Goal: Task Accomplishment & Management: Contribute content

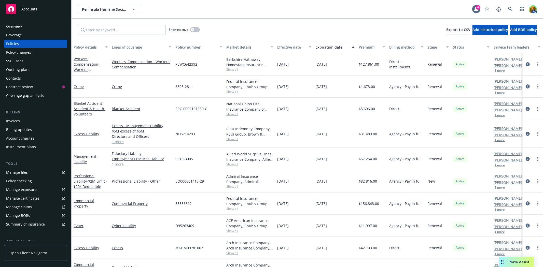
click at [16, 27] on div "Overview" at bounding box center [14, 26] width 16 height 8
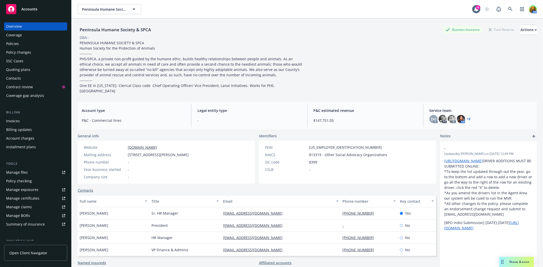
click at [31, 60] on div "SSC Cases" at bounding box center [35, 61] width 59 height 8
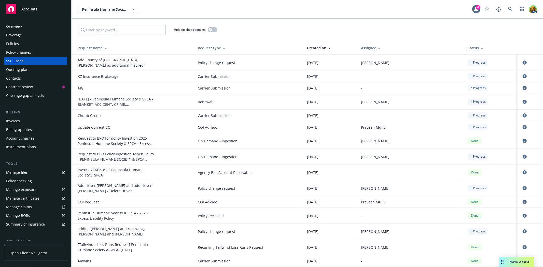
click at [22, 44] on div "Policies" at bounding box center [35, 44] width 59 height 8
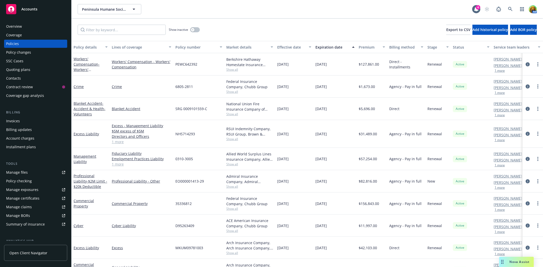
click at [21, 29] on div "Overview" at bounding box center [14, 26] width 16 height 8
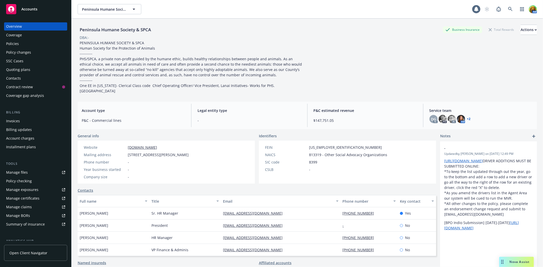
click at [22, 34] on div "Coverage" at bounding box center [35, 35] width 59 height 8
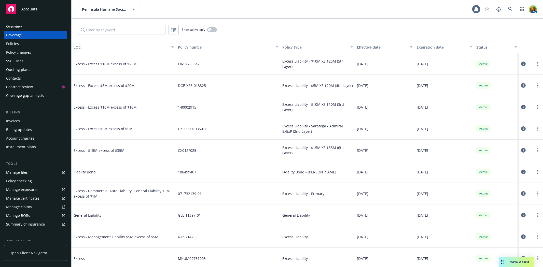
click at [22, 40] on div "Policies" at bounding box center [35, 44] width 59 height 8
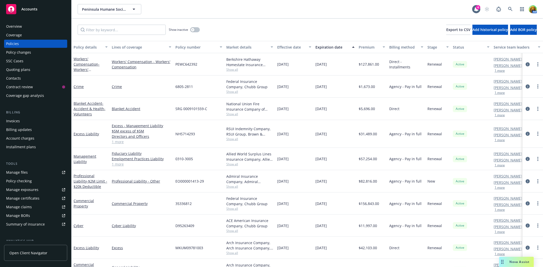
click at [12, 49] on div "Policy changes" at bounding box center [18, 52] width 25 height 8
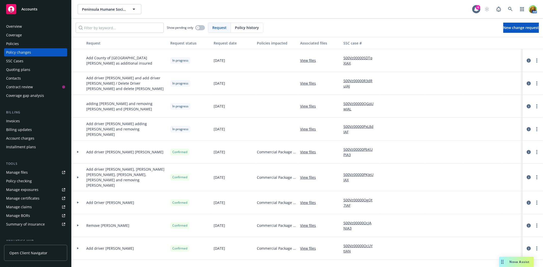
click at [16, 62] on div "SSC Cases" at bounding box center [14, 61] width 17 height 8
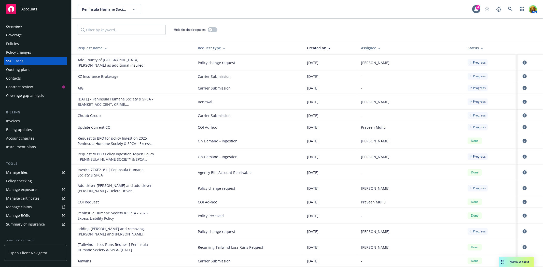
click at [19, 69] on div "Quoting plans" at bounding box center [18, 70] width 24 height 8
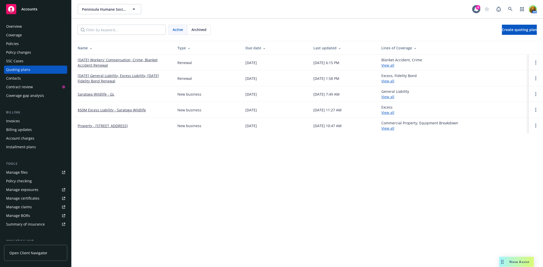
click at [20, 76] on div "Contacts" at bounding box center [13, 78] width 15 height 8
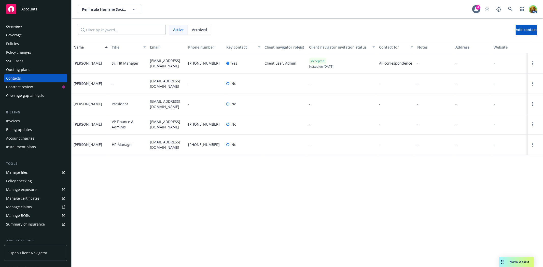
click at [25, 8] on span "Accounts" at bounding box center [29, 9] width 16 height 4
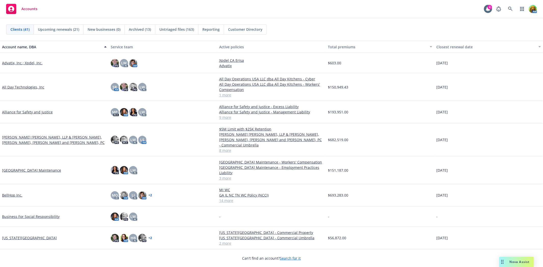
click at [180, 29] on span "Untriaged files (163)" at bounding box center [176, 29] width 35 height 5
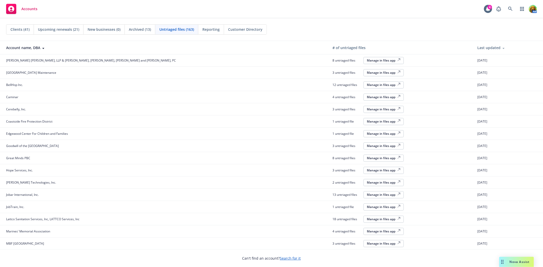
click at [367, 59] on div "Manage in files app" at bounding box center [384, 60] width 34 height 4
click at [510, 7] on icon at bounding box center [510, 9] width 5 height 5
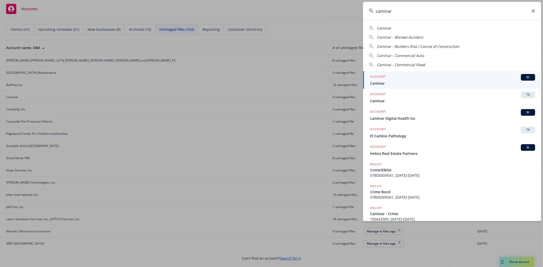
type input "caminar"
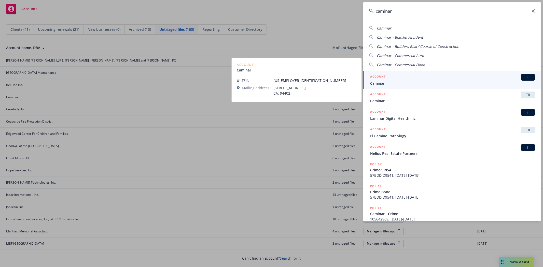
click at [405, 77] on div "ACCOUNT BI" at bounding box center [452, 77] width 165 height 7
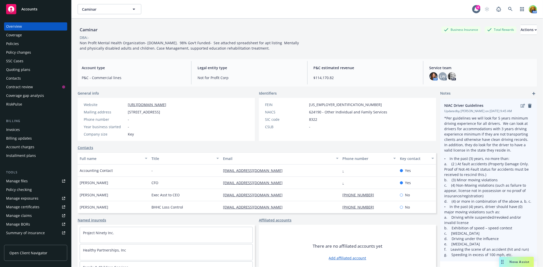
click at [444, 120] on p "*Per guidelines we will look for 5 years minimum driving experience for all dri…" at bounding box center [488, 134] width 89 height 37
click at [521, 106] on icon "edit" at bounding box center [523, 106] width 4 height 4
type textarea "x"
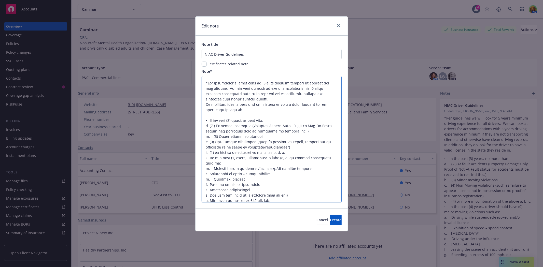
scroll to position [5, 0]
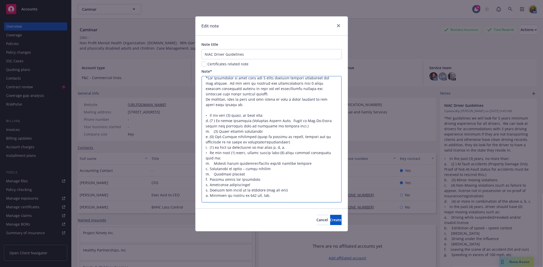
drag, startPoint x: 205, startPoint y: 82, endPoint x: 283, endPoint y: 210, distance: 149.9
click at [283, 210] on form "Note title NIAC Driver Guidelines Certificates related note Note* Cancel Create" at bounding box center [271, 133] width 152 height 195
click at [339, 24] on icon "close" at bounding box center [338, 25] width 3 height 3
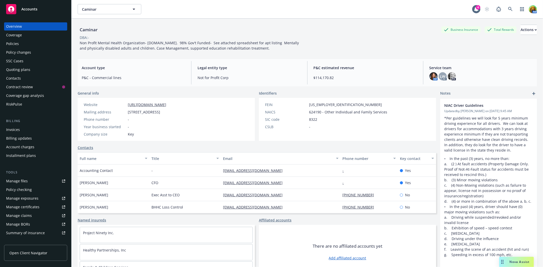
click at [22, 52] on div "Policy changes" at bounding box center [18, 52] width 25 height 8
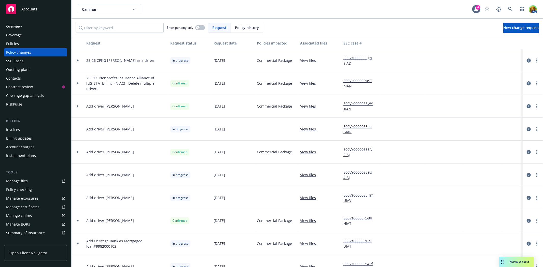
click at [308, 60] on link "View files" at bounding box center [310, 60] width 20 height 5
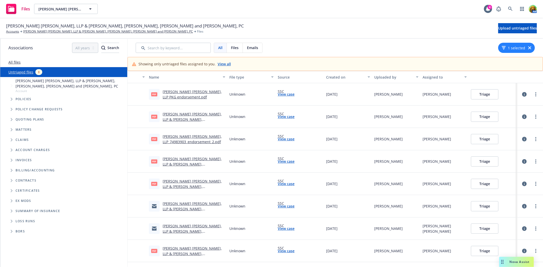
scroll to position [14, 0]
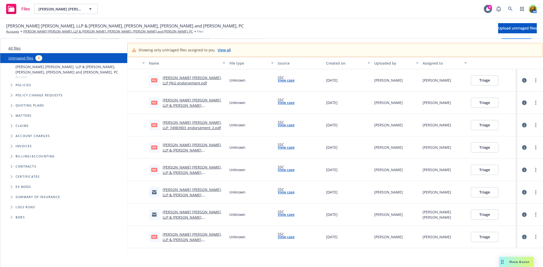
click at [522, 79] on icon "button" at bounding box center [524, 80] width 5 height 5
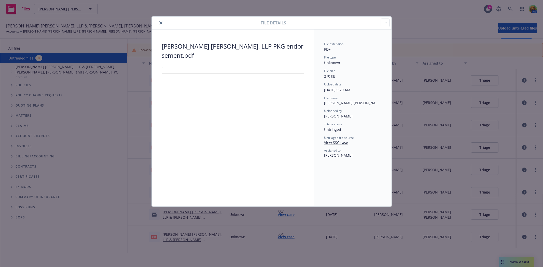
click at [160, 24] on icon "close" at bounding box center [160, 22] width 3 height 3
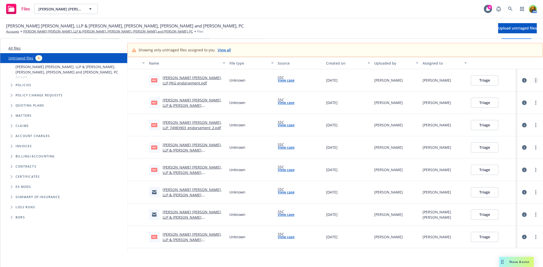
click at [535, 80] on circle "more" at bounding box center [535, 80] width 1 height 1
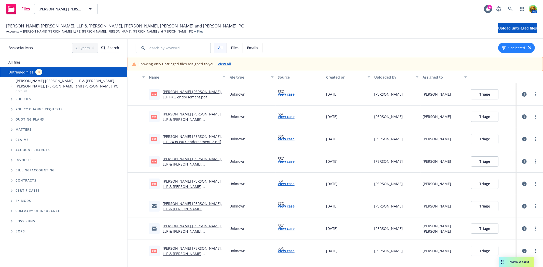
click at [211, 24] on div "Bartko Pavia, LLP & Bartko, Zankel, Bunzel and Miller, PC Accounts Bartko Pavia…" at bounding box center [271, 28] width 531 height 11
click at [535, 94] on circle "more" at bounding box center [535, 94] width 1 height 1
click at [237, 20] on div "Bartko Pavia, LLP & Bartko, Zankel, Bunzel and Miller, PC Accounts Bartko Pavia…" at bounding box center [271, 28] width 543 height 20
click at [533, 95] on link "more" at bounding box center [536, 94] width 6 height 6
click at [347, 41] on div "All Files Emails 1 selected" at bounding box center [335, 48] width 415 height 18
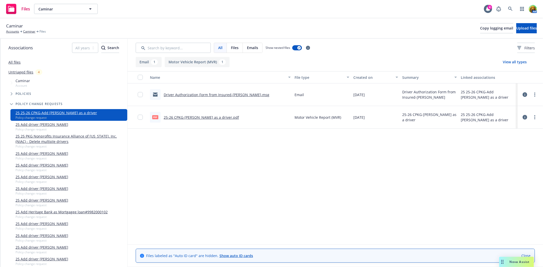
click at [526, 120] on icon at bounding box center [525, 117] width 5 height 5
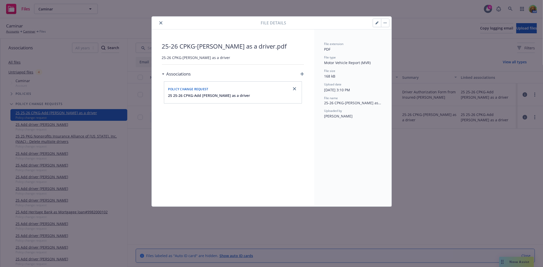
click at [161, 23] on icon "close" at bounding box center [160, 22] width 3 height 3
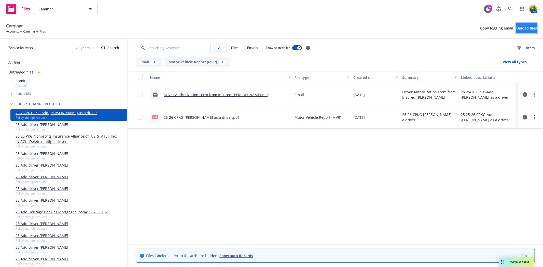
click at [525, 31] on span "Upload files" at bounding box center [526, 28] width 21 height 5
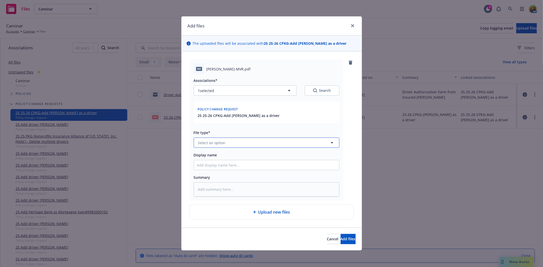
click at [263, 145] on button "Select an option" at bounding box center [267, 143] width 146 height 10
type input "mvr"
click at [224, 128] on span "Motor Vehicle Report (MVR)" at bounding box center [223, 128] width 48 height 5
click at [349, 241] on button "Add files" at bounding box center [348, 239] width 15 height 10
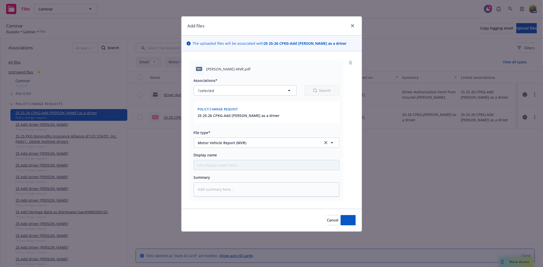
type textarea "x"
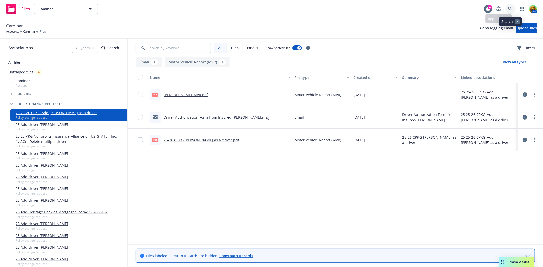
click at [512, 7] on icon at bounding box center [510, 9] width 5 height 5
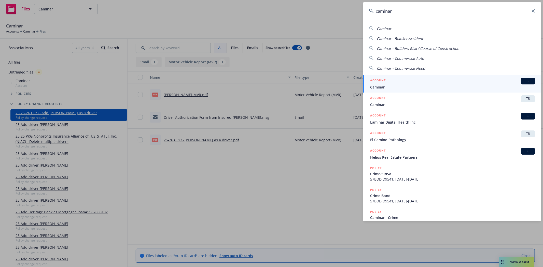
type input "caminar"
click at [414, 85] on span "Caminar" at bounding box center [452, 87] width 165 height 5
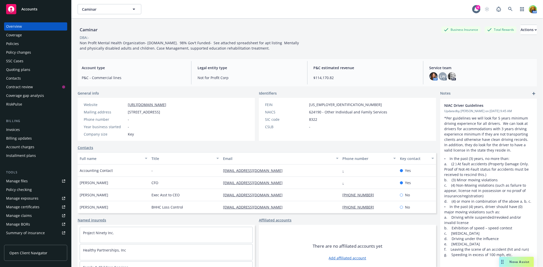
click at [16, 45] on div "Policies" at bounding box center [12, 44] width 13 height 8
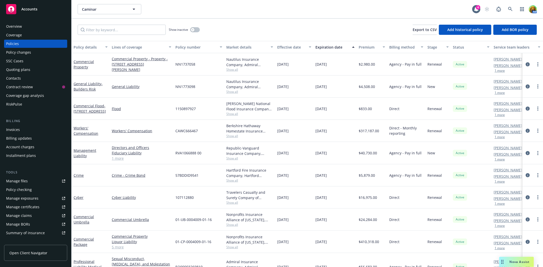
scroll to position [13, 0]
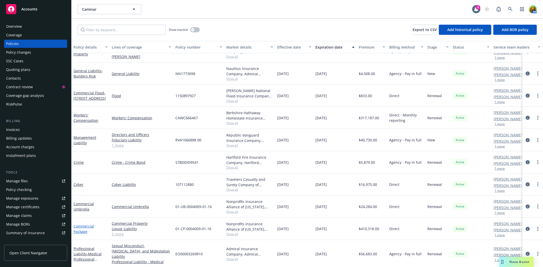
click at [84, 227] on link "Commercial Package" at bounding box center [84, 229] width 20 height 10
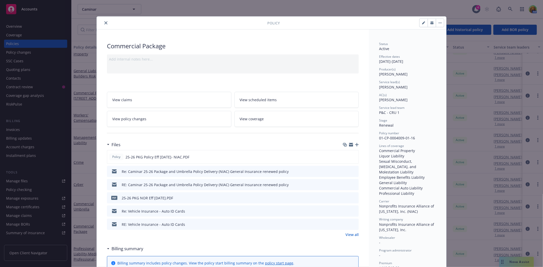
click at [171, 119] on link "View policy changes" at bounding box center [169, 119] width 124 height 16
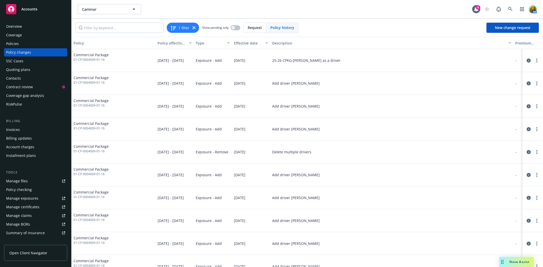
click at [31, 42] on div "Policies" at bounding box center [35, 44] width 59 height 8
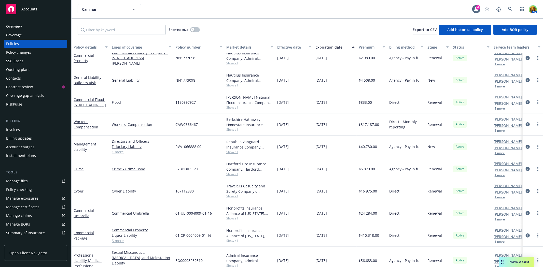
scroll to position [13, 0]
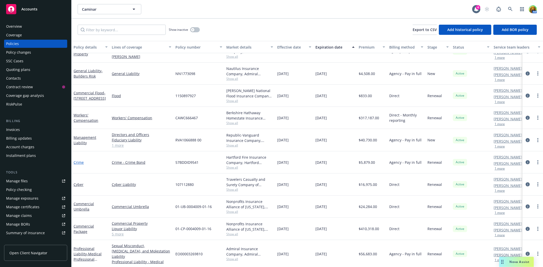
click at [78, 161] on link "Crime" at bounding box center [79, 162] width 10 height 5
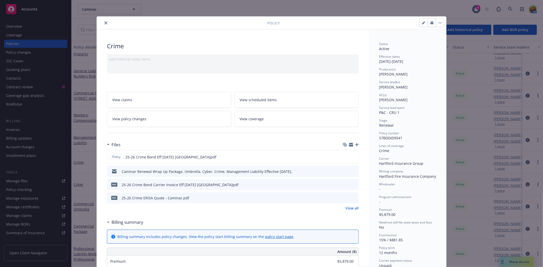
click at [352, 171] on icon "preview file" at bounding box center [354, 172] width 5 height 4
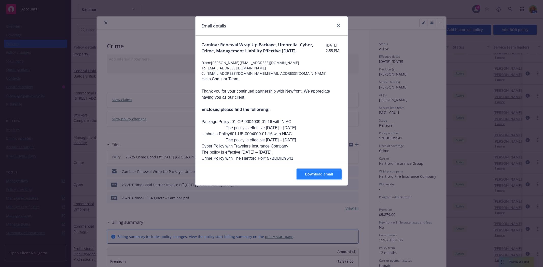
click at [311, 174] on span "Download email" at bounding box center [319, 174] width 28 height 5
click at [338, 25] on icon "close" at bounding box center [338, 25] width 3 height 3
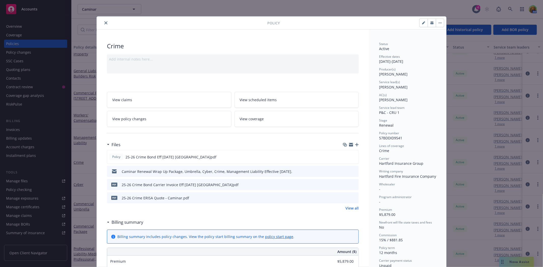
click at [132, 29] on div "Policy" at bounding box center [271, 23] width 349 height 13
click at [106, 24] on button "close" at bounding box center [106, 23] width 6 height 6
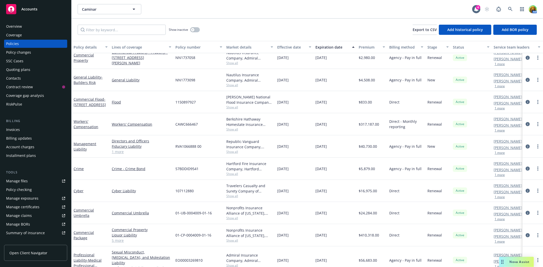
scroll to position [13, 0]
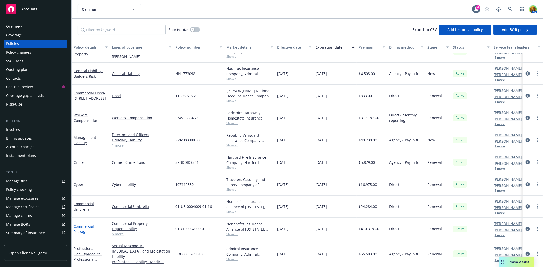
click at [80, 224] on link "Commercial Package" at bounding box center [84, 229] width 20 height 10
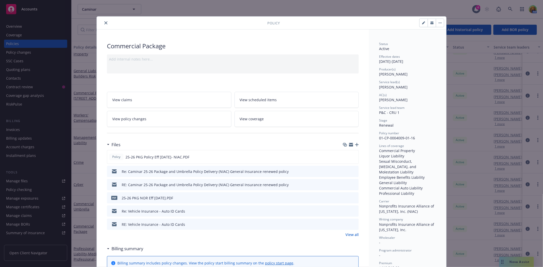
click at [175, 120] on link "View policy changes" at bounding box center [169, 119] width 124 height 16
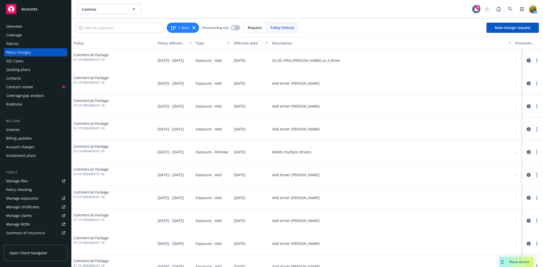
click at [527, 59] on icon "circleInformation" at bounding box center [529, 61] width 4 height 4
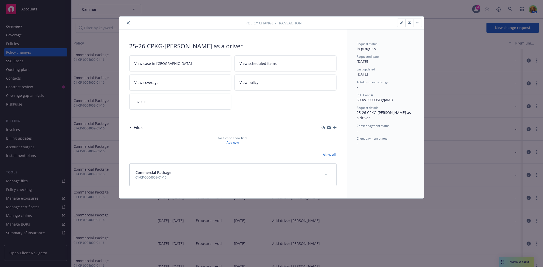
click at [329, 129] on icon "button" at bounding box center [329, 128] width 4 height 2
click at [128, 23] on icon "close" at bounding box center [128, 22] width 3 height 3
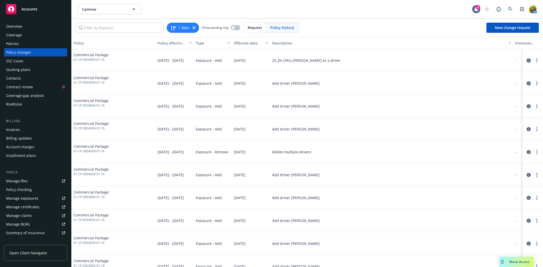
click at [527, 61] on icon "circleInformation" at bounding box center [529, 61] width 4 height 4
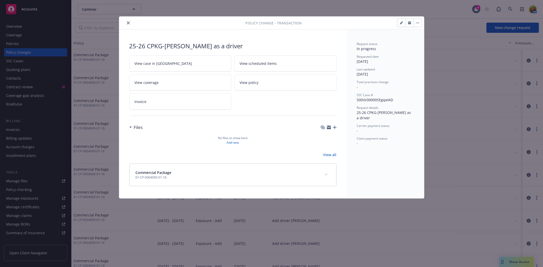
click at [268, 67] on link "View scheduled items" at bounding box center [285, 63] width 102 height 16
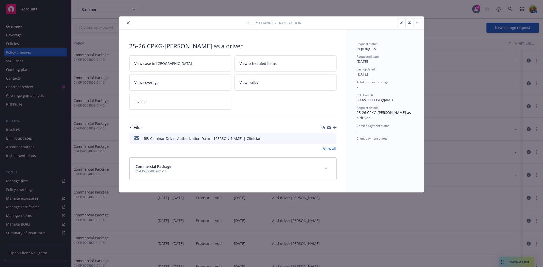
click at [128, 24] on icon "close" at bounding box center [128, 22] width 3 height 3
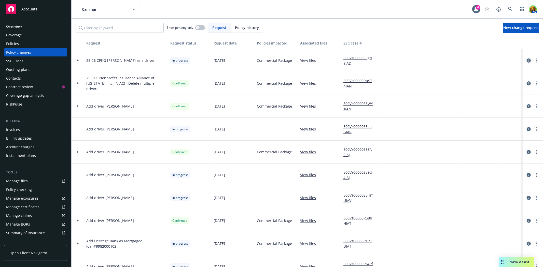
click at [527, 62] on icon "circleInformation" at bounding box center [529, 61] width 4 height 4
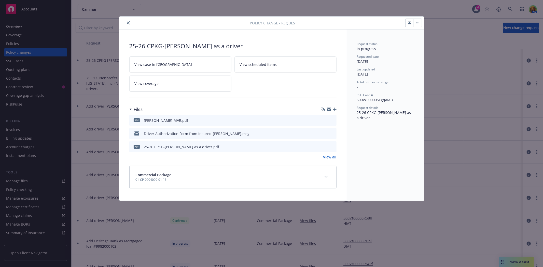
click at [331, 121] on icon "preview file" at bounding box center [331, 120] width 5 height 4
click at [129, 23] on icon "close" at bounding box center [128, 22] width 3 height 3
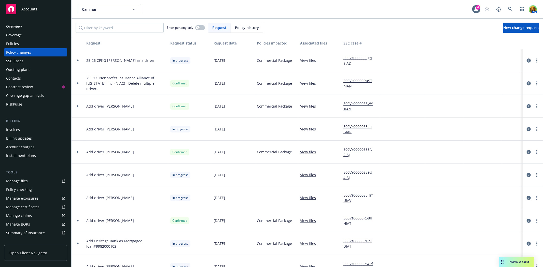
click at [354, 150] on link "500Vz00000S88N2IAJ" at bounding box center [360, 152] width 34 height 11
click at [513, 8] on link at bounding box center [510, 9] width 10 height 10
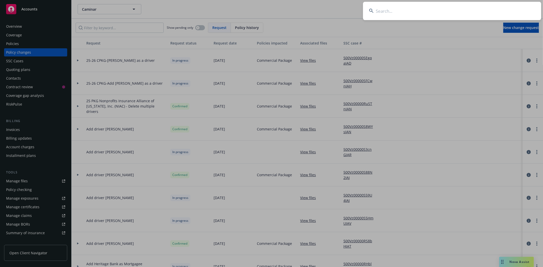
click at [407, 10] on input at bounding box center [452, 11] width 178 height 18
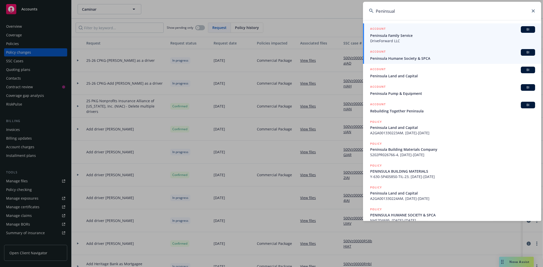
type input "Peninsual"
click at [409, 55] on div "ACCOUNT BI" at bounding box center [452, 52] width 165 height 7
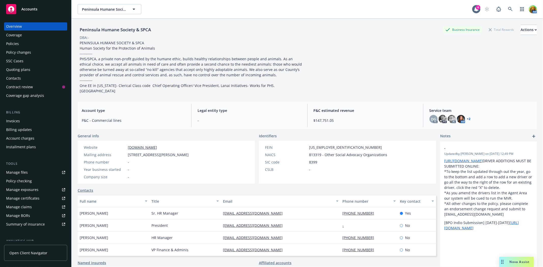
click at [30, 44] on div "Policies" at bounding box center [35, 44] width 59 height 8
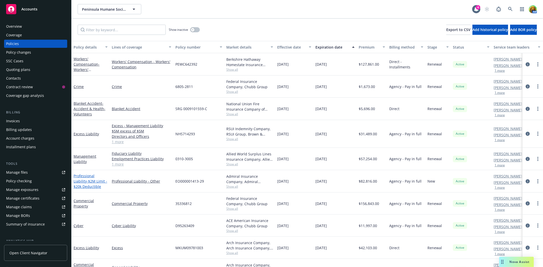
scroll to position [57, 0]
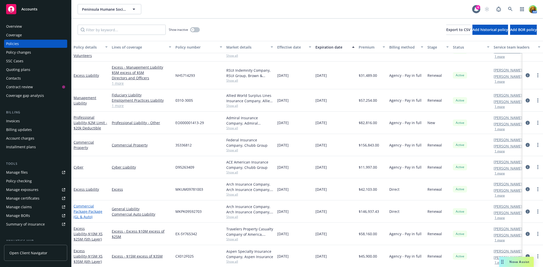
click at [85, 207] on link "Commercial Package - Package (GL & Auto)" at bounding box center [88, 212] width 29 height 16
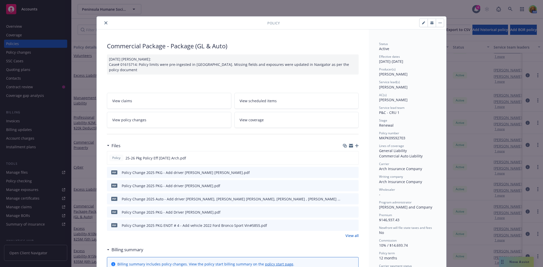
click at [139, 121] on span "View policy changes" at bounding box center [129, 119] width 34 height 5
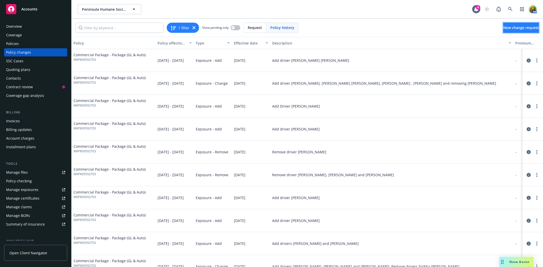
click at [503, 32] on link "New change request" at bounding box center [521, 28] width 36 height 10
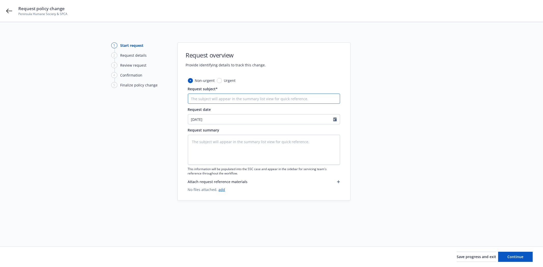
click at [210, 98] on input "Request subject*" at bounding box center [264, 99] width 152 height 10
click at [249, 98] on input "Request subject*" at bounding box center [264, 99] width 152 height 10
paste input "add County of Santa Clara County Park & Recreation as additional insured."
type textarea "x"
type input "add County of Santa Clara County Park & Recreation as additional insured."
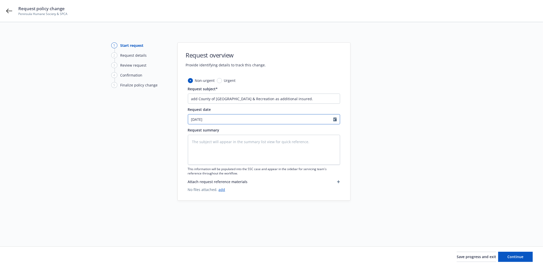
select select "9"
click at [255, 119] on input "[DATE]" at bounding box center [260, 120] width 145 height 10
click at [266, 148] on textarea at bounding box center [264, 150] width 152 height 30
paste textarea "add County of Santa Clara County Park & Recreation as additional insured."
type textarea "x"
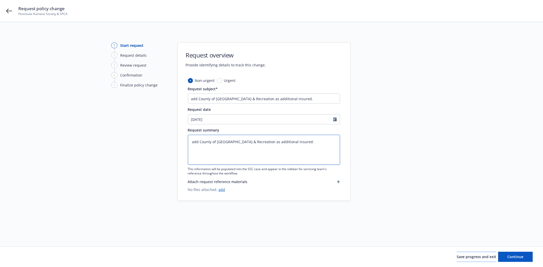
type textarea "add County of Santa Clara County Park & Recreation as additional insured."
click at [457, 253] on button "Save progress and exit" at bounding box center [476, 257] width 39 height 10
type textarea "x"
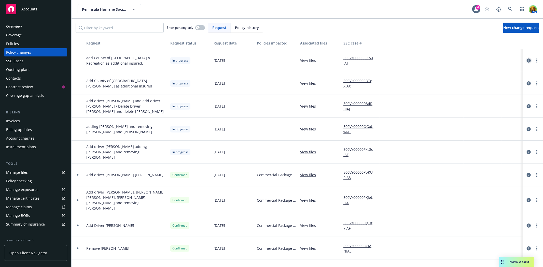
click at [527, 61] on icon "circleInformation" at bounding box center [529, 61] width 4 height 4
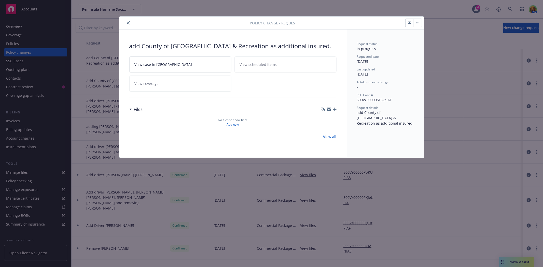
click at [330, 111] on icon "button" at bounding box center [329, 109] width 4 height 4
click at [128, 23] on icon "close" at bounding box center [128, 22] width 3 height 3
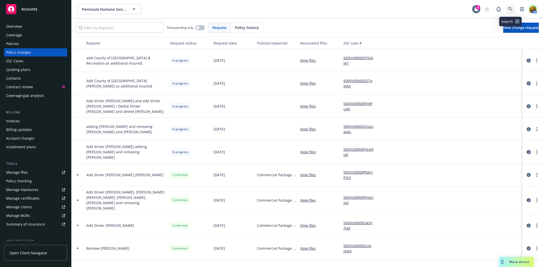
click at [512, 10] on icon at bounding box center [510, 9] width 4 height 4
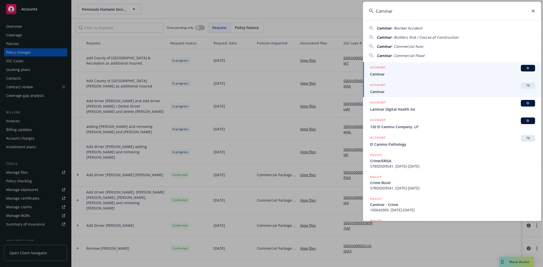
type input "Caminar"
click at [422, 69] on div "ACCOUNT BI" at bounding box center [452, 68] width 165 height 7
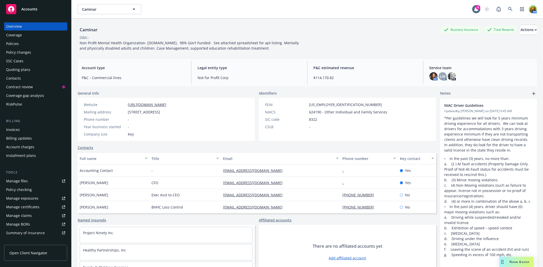
click at [29, 48] on div "Policy changes" at bounding box center [18, 52] width 25 height 8
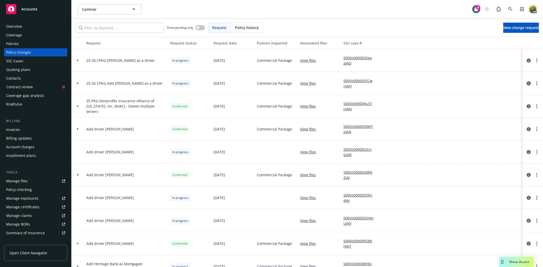
click at [527, 83] on icon "circleInformation" at bounding box center [529, 83] width 4 height 4
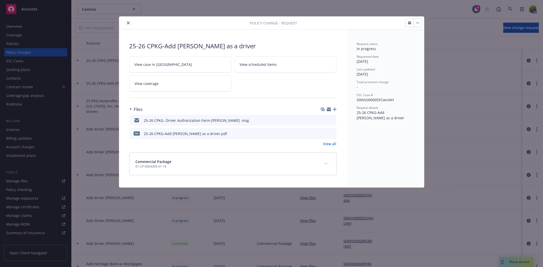
click at [330, 110] on icon "button" at bounding box center [329, 110] width 4 height 2
click at [335, 110] on icon "button" at bounding box center [335, 110] width 4 height 4
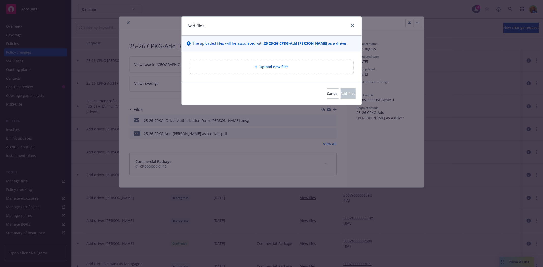
type textarea "x"
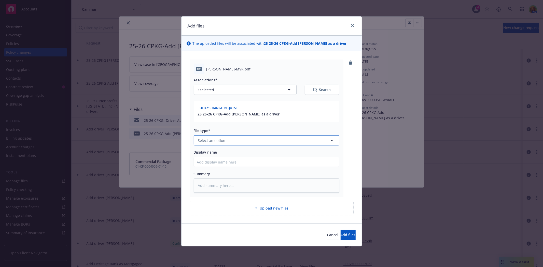
click at [249, 144] on button "Select an option" at bounding box center [267, 140] width 146 height 10
type input "em"
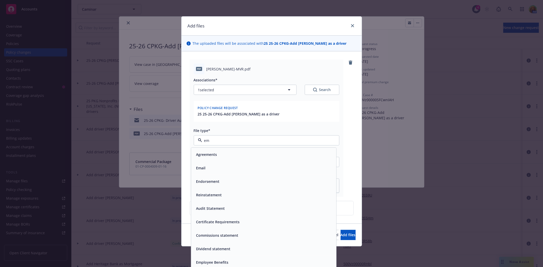
click at [220, 163] on div "Email" at bounding box center [263, 167] width 145 height 13
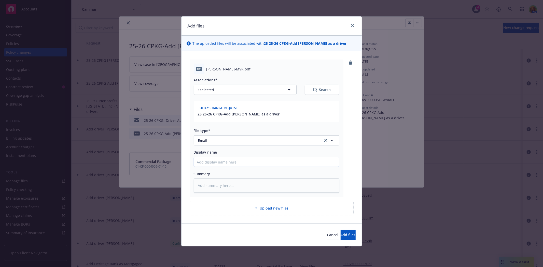
click at [222, 161] on input "Display name" at bounding box center [266, 162] width 145 height 10
type textarea "x"
type input "e"
type textarea "x"
type input "em"
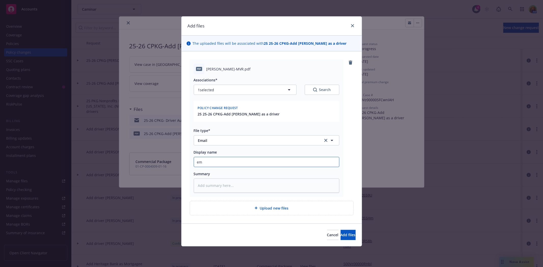
type textarea "x"
type input "ema"
type textarea "x"
type input "emai"
type textarea "x"
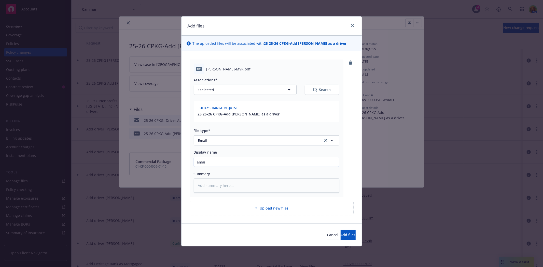
type input "email"
type textarea "x"
type input "email"
type textarea "x"
type input "email t"
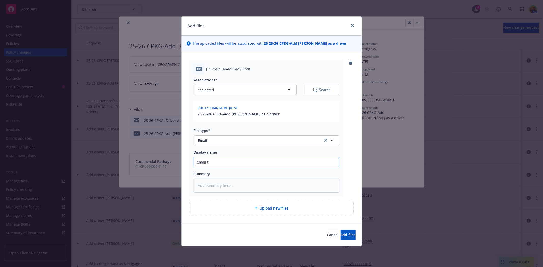
type textarea "x"
type input "email to"
type textarea "x"
type input "email to"
type textarea "x"
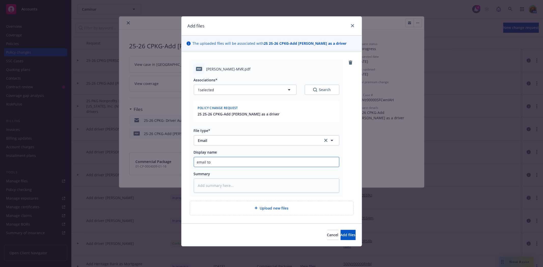
type input "email to i"
type textarea "x"
type input "email to in"
type textarea "x"
type input "email to ins"
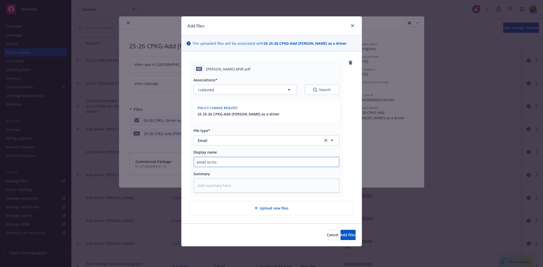
type textarea "x"
type input "email to insu"
type textarea "x"
type input "email to insur"
type textarea "x"
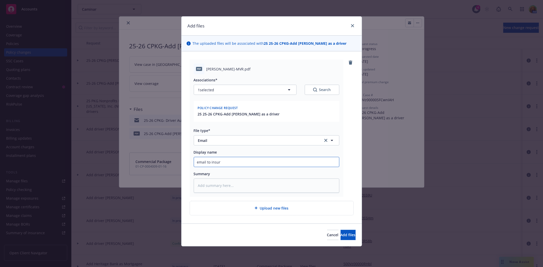
type input "email to insure"
type textarea "x"
type input "email to insured"
type textarea "x"
type input "email to insure"
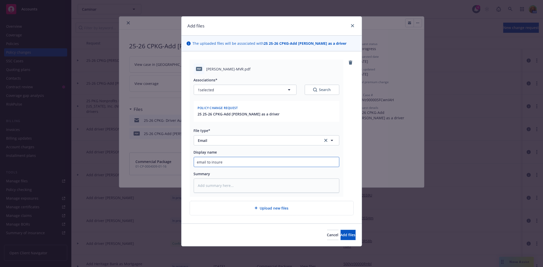
type textarea "x"
type input "email to insur"
type textarea "x"
type input "email to insu"
type textarea "x"
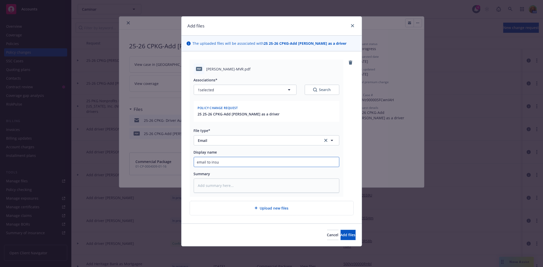
type input "email to ins"
type textarea "x"
type input "email to in"
type textarea "x"
type input "email to i"
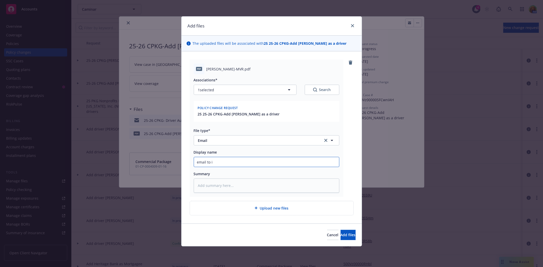
type textarea "x"
type input "email to"
type textarea "x"
type input "email to"
type textarea "x"
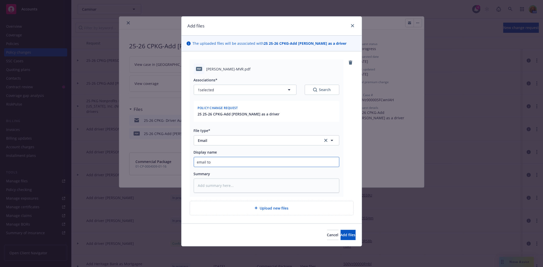
type input "email t"
type textarea "x"
type input "email"
type textarea "x"
type input "email"
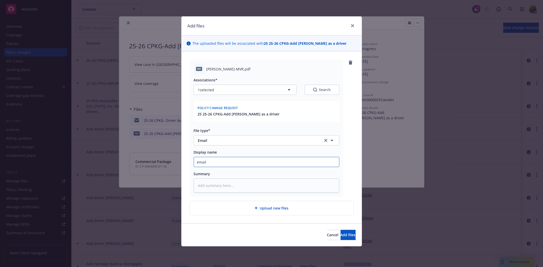
type textarea "x"
type input "emai"
type textarea "x"
type input "ema"
type textarea "x"
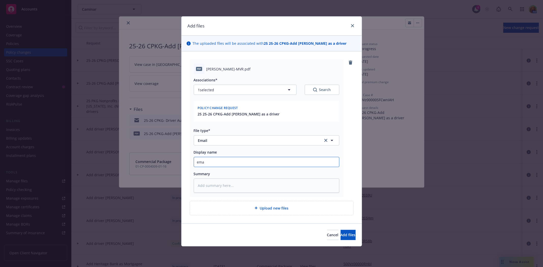
type input "em"
type textarea "x"
type input "e"
type textarea "x"
click at [224, 138] on span "Email" at bounding box center [257, 140] width 118 height 5
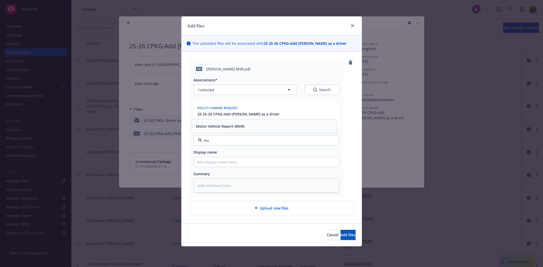
type input "mvr"
click at [225, 130] on div "Motor Vehicle Report (MVR)" at bounding box center [263, 126] width 145 height 13
click at [345, 237] on span "Add files" at bounding box center [348, 235] width 15 height 5
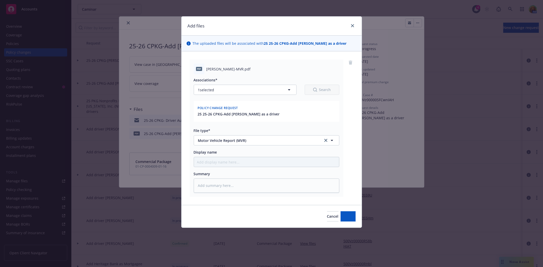
type textarea "x"
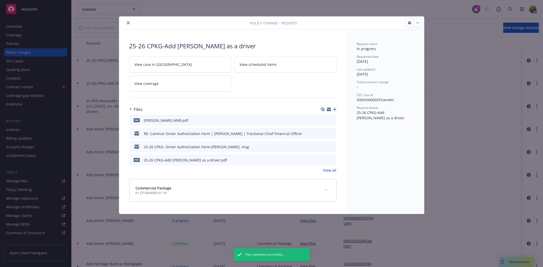
click at [330, 169] on link "View all" at bounding box center [329, 170] width 13 height 5
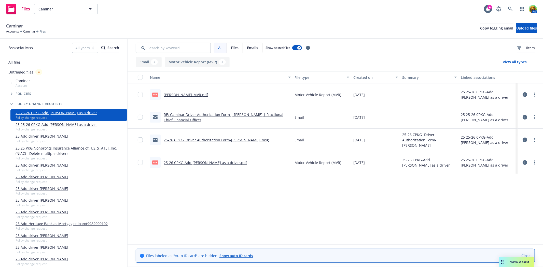
click at [214, 113] on link "RE: Caminar Driver Authorization Form | [PERSON_NAME] | Fractional Chief Financ…" at bounding box center [224, 117] width 120 height 10
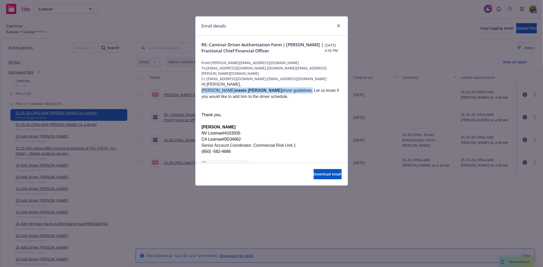
drag, startPoint x: 201, startPoint y: 91, endPoint x: 265, endPoint y: 89, distance: 63.7
click at [265, 89] on div "RE: Caminar Driver Authorization Form | Chris Kuhns | Fractional Chief Financia…" at bounding box center [271, 268] width 152 height 465
copy span "Chris meets NIAC driver guidelines"
click at [338, 26] on icon "close" at bounding box center [338, 25] width 3 height 3
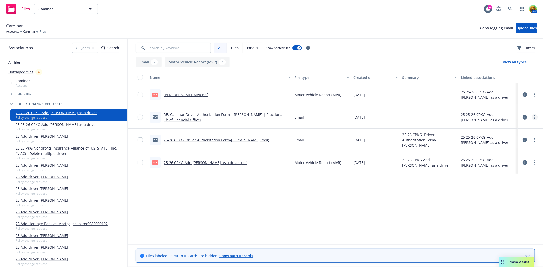
click at [533, 117] on link "more" at bounding box center [535, 117] width 6 height 6
click at [502, 145] on link "Edit" at bounding box center [512, 148] width 51 height 10
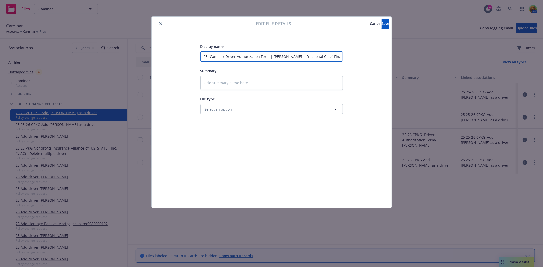
drag, startPoint x: 203, startPoint y: 57, endPoint x: 256, endPoint y: 54, distance: 52.8
click at [272, 55] on input "RE: Caminar Driver Authorization Form | [PERSON_NAME] | Fractional Chief Financ…" at bounding box center [271, 56] width 143 height 10
type textarea "x"
type input "eChris Kuhns | Fractional Chief Financial Officer"
type textarea "x"
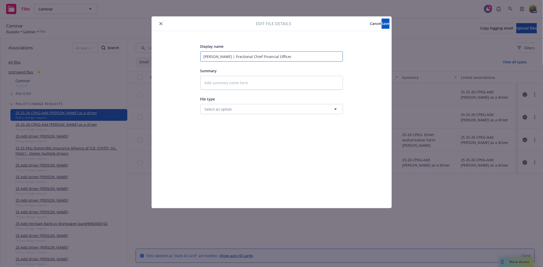
type input "emChris Kuhns | Fractional Chief Financial Officer"
type textarea "x"
type input "emaChris Kuhns | Fractional Chief Financial Officer"
type textarea "x"
type input "emaiChris Kuhns | Fractional Chief Financial Officer"
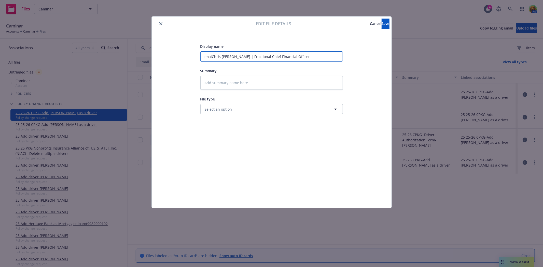
type textarea "x"
type input "emailChris Kuhns | Fractional Chief Financial Officer"
type textarea "x"
type input "email Chris Kuhns | Fractional Chief Financial Officer"
type textarea "x"
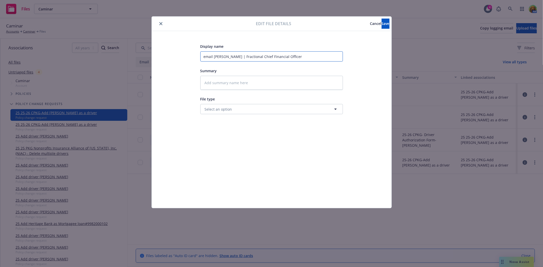
type input "email tChris Kuhns | Fractional Chief Financial Officer"
type textarea "x"
type input "email toChris Kuhns | Fractional Chief Financial Officer"
type textarea "x"
type input "email to Chris Kuhns | Fractional Chief Financial Officer"
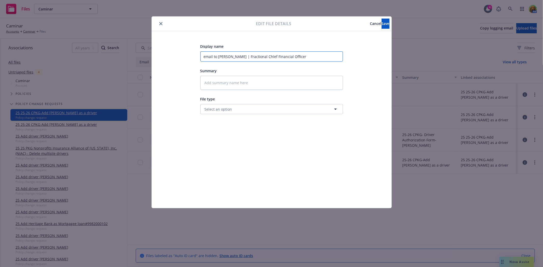
type textarea "x"
type input "email to iChris Kuhns | Fractional Chief Financial Officer"
type textarea "x"
type input "email to inChris Kuhns | Fractional Chief Financial Officer"
type textarea "x"
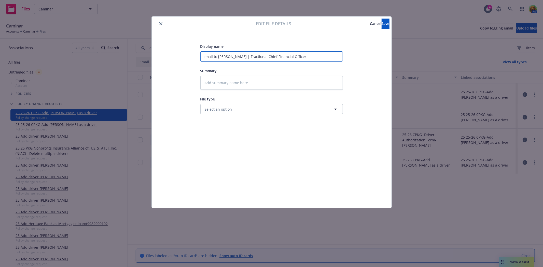
type input "email to insChris Kuhns | Fractional Chief Financial Officer"
type textarea "x"
type input "email to insuChris Kuhns | Fractional Chief Financial Officer"
type textarea "x"
type input "email to insurChris Kuhns | Fractional Chief Financial Officer"
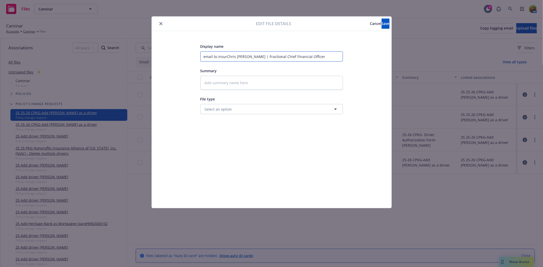
type textarea "x"
type input "email to insureChris Kuhns | Fractional Chief Financial Officer"
type textarea "x"
type input "email to insuredChris Kuhns | Fractional Chief Financial Officer"
type textarea "x"
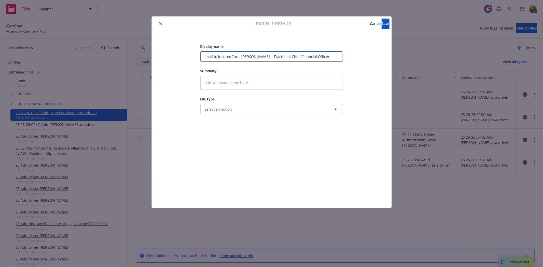
type input "email to insured Chris Kuhns | Fractional Chief Financial Officer"
paste input "meets NIAC driver guidelinesChris"
type textarea "x"
type input "email to insured Chris meets NIAC driver guidelinesChris Kuhns | Fractional Chi…"
type textarea "x"
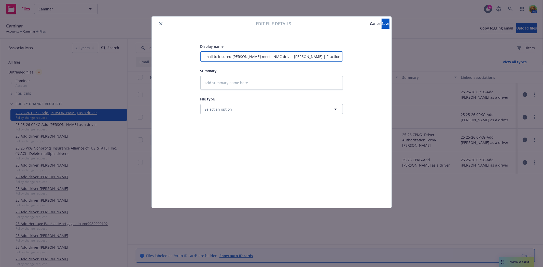
type input "email to insured Chris meets NIAC driver guidelineshris Kuhns | Fractional Chie…"
type textarea "x"
type input "email to insured Chris meets NIAC driver guidelinesris Kuhns | Fractional Chief…"
type textarea "x"
type input "email to insured Chris meets NIAC driver guidelinesis Kuhns | Fractional Chief …"
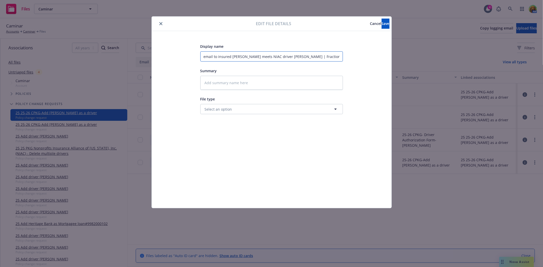
type textarea "x"
type input "email to insured Chris meets NIAC driver guideliness Kuhns | Fractional Chief F…"
type textarea "x"
type input "email to insured Chris meets NIAC driver guidelines Kuhns | Fractional Chief Fi…"
type textarea "x"
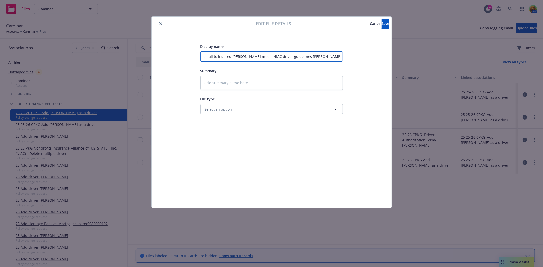
type input "email to insured Chris meets NIAC driver guidelinesKuhns | Fractional Chief Fin…"
type textarea "x"
type input "email to insured Chris meets NIAC driver guidelinesuhns | Fractional Chief Fina…"
type textarea "x"
type input "email to insured Chris meets NIAC driver guidelineshns | Fractional Chief Finan…"
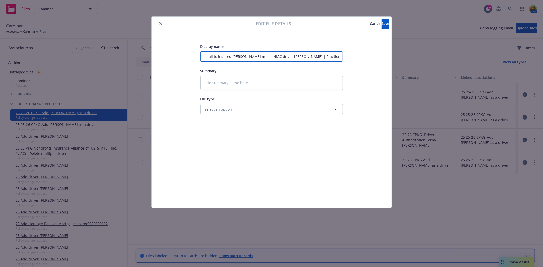
type textarea "x"
type input "email to insured Chris meets NIAC driver guidelinesns | Fractional Chief Financ…"
type textarea "x"
type input "email to insured Chris meets NIAC driver guideliness | Fractional Chief Financi…"
type textarea "x"
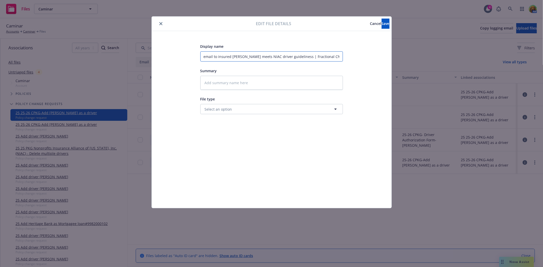
type input "email to insured Chris meets NIAC driver guidelines | Fractional Chief Financia…"
type textarea "x"
type input "email to insured Chris meets NIAC driver guidelines| Fractional Chief Financial…"
type textarea "x"
type input "email to insured Chris meets NIAC driver guidelines Fractional Chief Financial …"
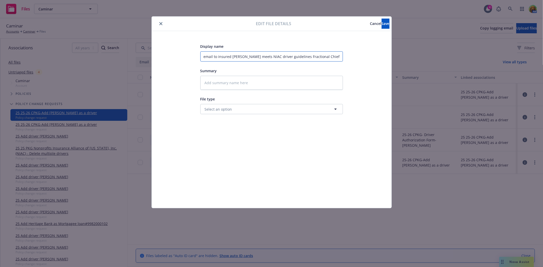
type textarea "x"
type input "email to insured Chris meets NIAC driver guidelinesFractional Chief Financial O…"
type textarea "x"
type input "email to insured Chris meets NIAC driver guidelinesractional Chief Financial Of…"
type textarea "x"
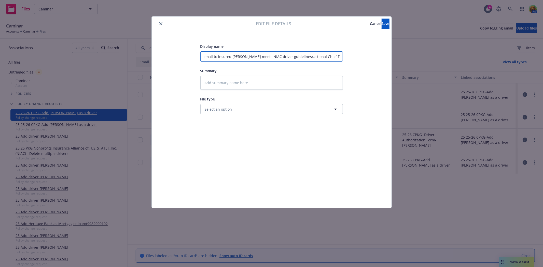
type input "email to insured Chris meets NIAC driver guidelinesactional Chief Financial Off…"
type textarea "x"
type input "email to insured Chris meets NIAC driver guidelinesctional Chief Financial Offi…"
type textarea "x"
type input "email to insured Chris meets NIAC driver guidelinestional Chief Financial Offic…"
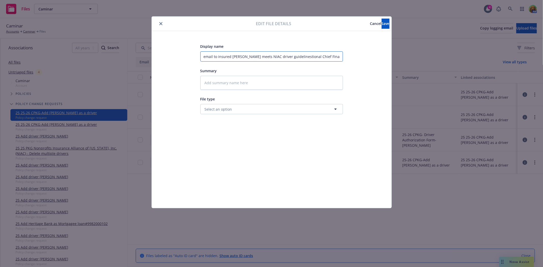
type textarea "x"
type input "email to insured Chris meets NIAC driver guidelinesional Chief Financial Officer"
type textarea "x"
type input "email to insured Chris meets NIAC driver guidelinesonal Chief Financial Officer"
type textarea "x"
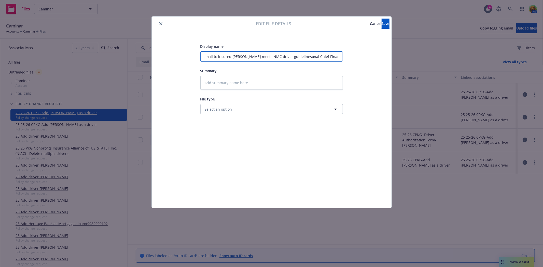
type input "email to insured Chris meets NIAC driver guidelinesnal Chief Financial Officer"
type textarea "x"
type input "email to insured Chris meets NIAC driver guidelinesal Chief Financial Officer"
type textarea "x"
type input "email to insured Chris meets NIAC driver guidelinesl Chief Financial Officer"
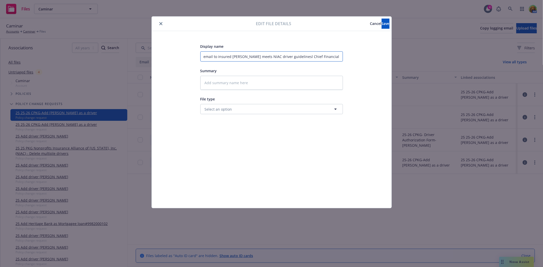
type textarea "x"
type input "email to insured Chris meets NIAC driver guidelines Chief Financial Officer"
type textarea "x"
type input "email to insured Chris meets NIAC driver guidelinesChief Financial Officer"
type textarea "x"
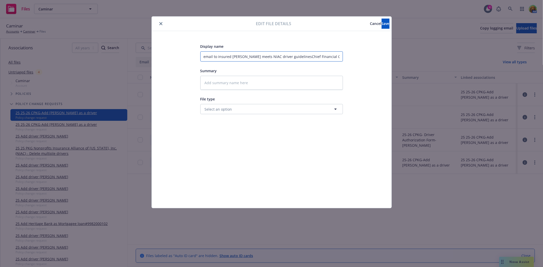
type input "email to insured Chris meets NIAC driver guidelineshief Financial Officer"
type textarea "x"
type input "email to insured Chris meets NIAC driver guidelinesief Financial Officer"
type textarea "x"
type input "email to insured Chris meets NIAC driver guidelinesef Financial Officer"
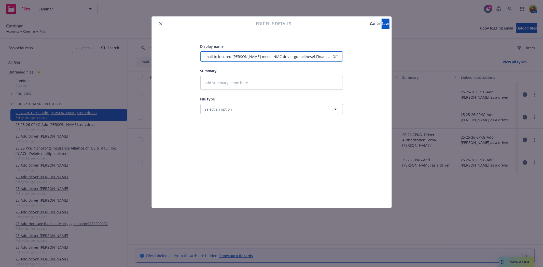
type textarea "x"
type input "email to insured Chris meets NIAC driver guidelinesf Financial Officer"
type textarea "x"
type input "email to insured Chris meets NIAC driver guidelines Financial Officer"
type textarea "x"
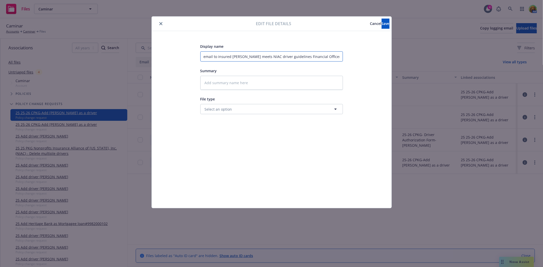
type input "email to insured Chris meets NIAC driver guidelinesFinancial Officer"
type textarea "x"
type input "email to insured Chris meets NIAC driver guidelinesinancial Officer"
type textarea "x"
type input "email to insured Chris meets NIAC driver guidelinesnancial Officer"
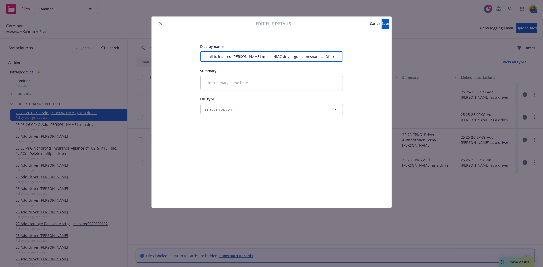
type textarea "x"
type input "email to insured Chris meets NIAC driver guidelinesancial Officer"
type textarea "x"
type input "email to insured Chris meets NIAC driver guidelinesncial Officer"
type textarea "x"
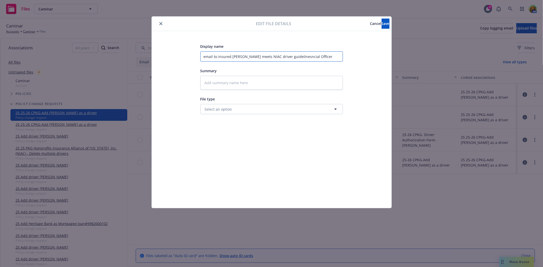
type input "email to insured Chris meets NIAC driver guidelinescial Officer"
type textarea "x"
type input "email to insured Chris meets NIAC driver guidelinesial Officer"
type textarea "x"
type input "email to insured Chris meets NIAC driver guidelinesal Officer"
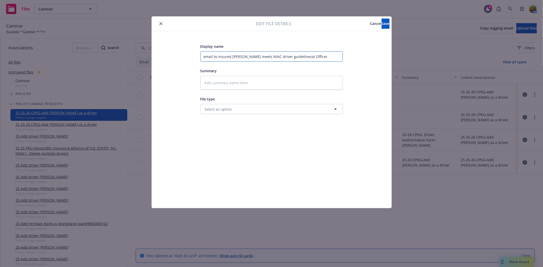
type textarea "x"
type input "email to insured Chris meets NIAC driver guidelinesl Officer"
type textarea "x"
type input "email to insured Chris meets NIAC driver guidelines Officer"
type textarea "x"
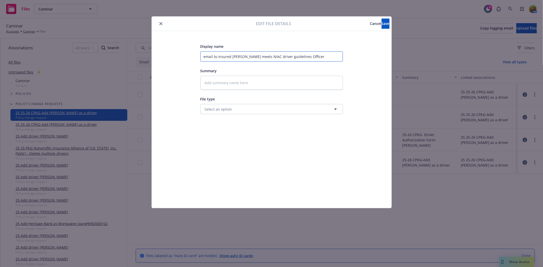
type input "email to insured Chris meets NIAC driver guidelinesOfficer"
type textarea "x"
type input "email to insured Chris meets NIAC driver guidelinesfficer"
type textarea "x"
type input "email to insured Chris meets NIAC driver guidelinesficer"
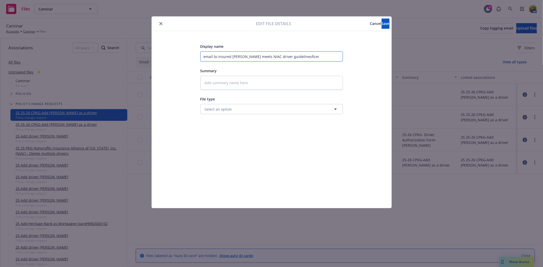
type textarea "x"
type input "email to insured Chris meets NIAC driver guidelinesicer"
type textarea "x"
type input "email to insured Chris meets NIAC driver guidelinescer"
type textarea "x"
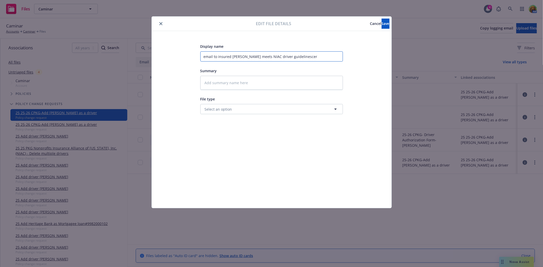
type input "email to insured Chris meets NIAC driver guidelineser"
type textarea "x"
type input "email to insured Chris meets NIAC driver guidelinesr"
type textarea "x"
type input "email to insured Chris meets NIAC driver guidelines"
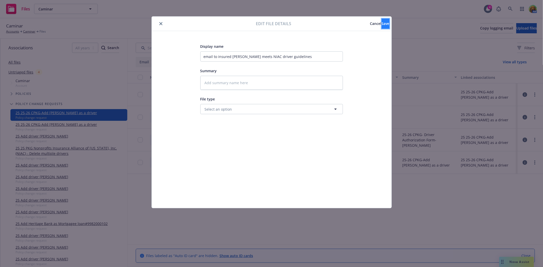
click at [382, 22] on span "Save" at bounding box center [386, 23] width 8 height 5
type textarea "x"
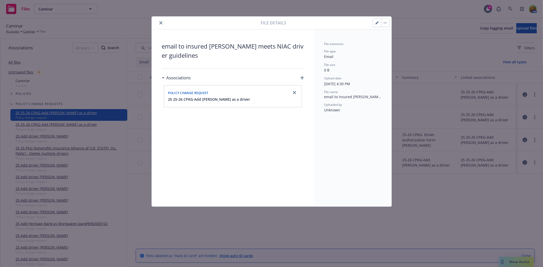
click at [161, 24] on icon "close" at bounding box center [160, 22] width 3 height 3
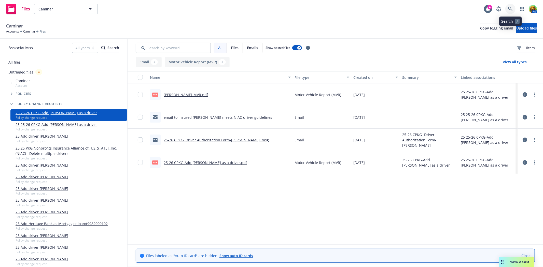
click at [512, 11] on icon at bounding box center [510, 9] width 5 height 5
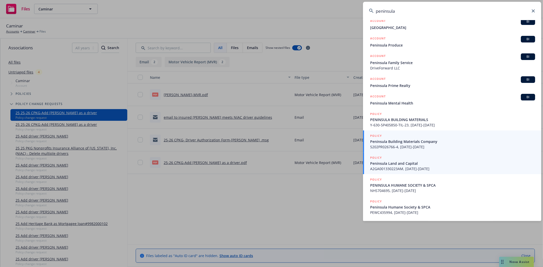
scroll to position [60, 0]
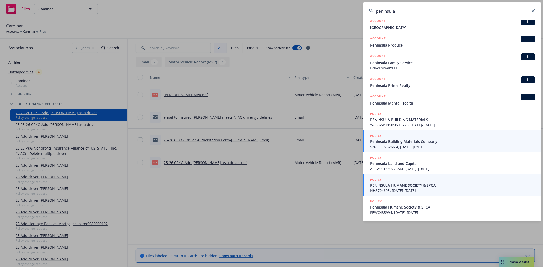
type input "peninsula"
click at [417, 189] on span "NHS704695, 04/11/2023-04/11/2024" at bounding box center [452, 190] width 165 height 5
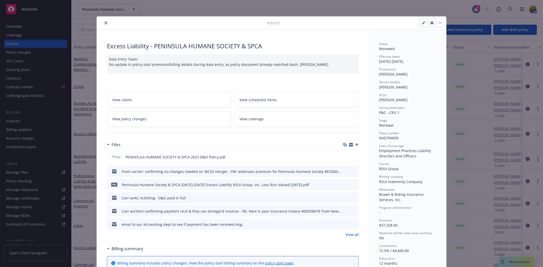
click at [355, 146] on icon "button" at bounding box center [357, 145] width 4 height 4
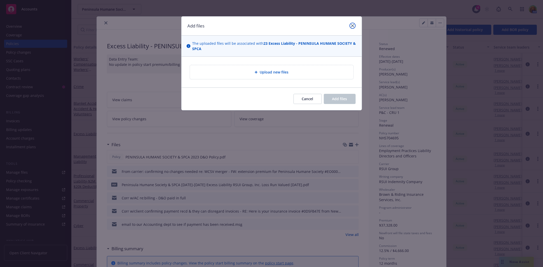
click at [353, 27] on icon "close" at bounding box center [352, 25] width 3 height 3
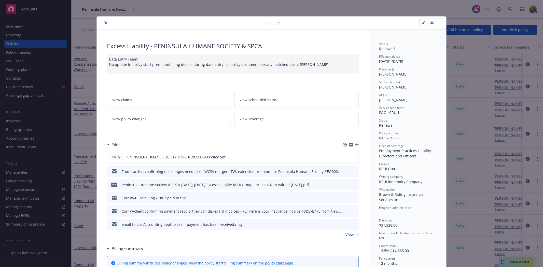
click at [104, 23] on icon "close" at bounding box center [105, 22] width 3 height 3
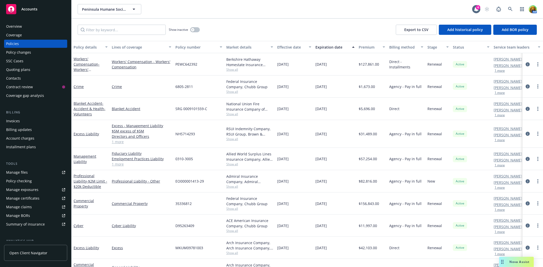
click at [20, 51] on div "Policy changes" at bounding box center [18, 52] width 25 height 8
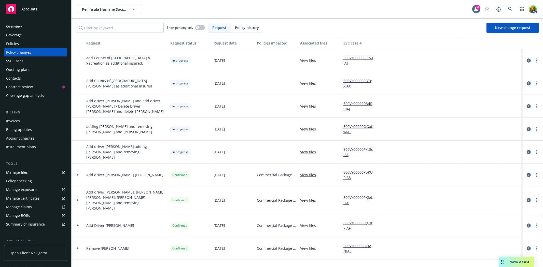
click at [312, 60] on link "View files" at bounding box center [310, 60] width 20 height 5
click at [527, 85] on icon "circleInformation" at bounding box center [529, 83] width 4 height 4
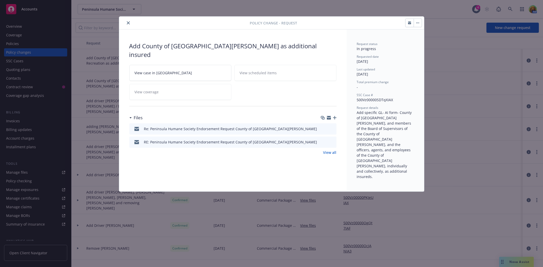
click at [334, 150] on link "View all" at bounding box center [329, 152] width 13 height 5
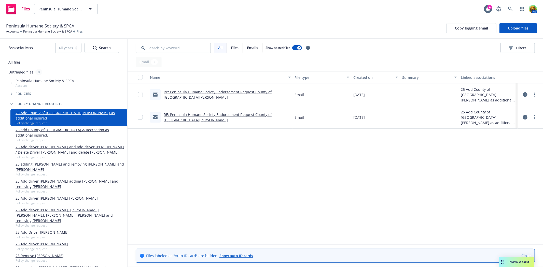
click at [525, 117] on icon at bounding box center [525, 117] width 5 height 5
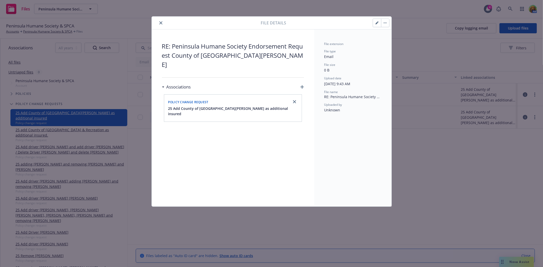
click at [159, 24] on icon "close" at bounding box center [160, 22] width 3 height 3
click at [162, 24] on icon "close" at bounding box center [160, 22] width 3 height 3
click at [161, 23] on icon "close" at bounding box center [160, 22] width 3 height 3
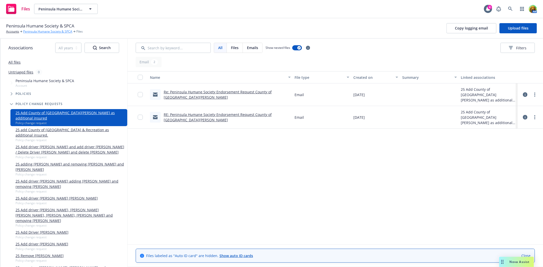
click at [66, 32] on link "Peninsula Humane Society & SPCA" at bounding box center [47, 31] width 49 height 5
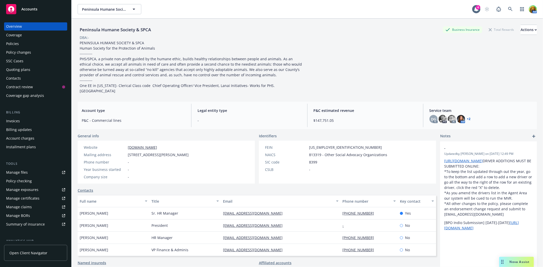
click at [22, 43] on div "Policies" at bounding box center [35, 44] width 59 height 8
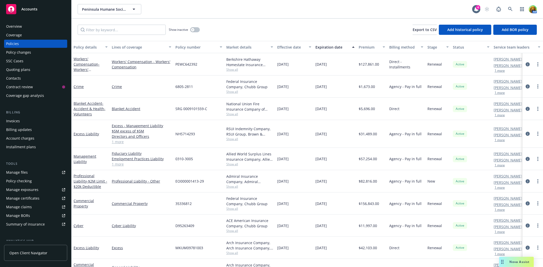
click at [22, 51] on div "Policy changes" at bounding box center [18, 52] width 25 height 8
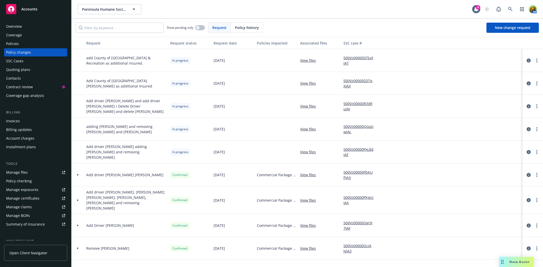
click at [354, 56] on link "500Vz00000SF5vXIAT" at bounding box center [360, 60] width 34 height 11
click at [357, 79] on link "500Vz00000SDTqXIAX" at bounding box center [360, 83] width 34 height 11
click at [536, 61] on icon "more" at bounding box center [536, 61] width 1 height 4
click at [527, 62] on icon "circleInformation" at bounding box center [529, 61] width 4 height 4
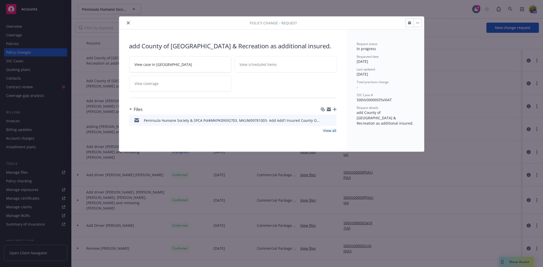
click at [418, 25] on button "button" at bounding box center [418, 23] width 8 height 8
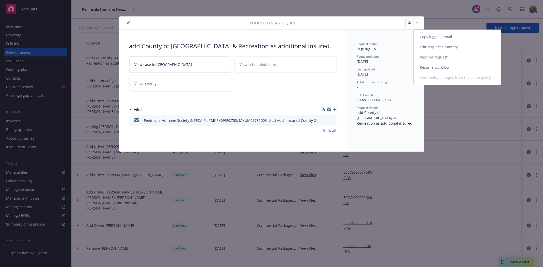
click at [426, 57] on link "Rescind request" at bounding box center [457, 57] width 87 height 10
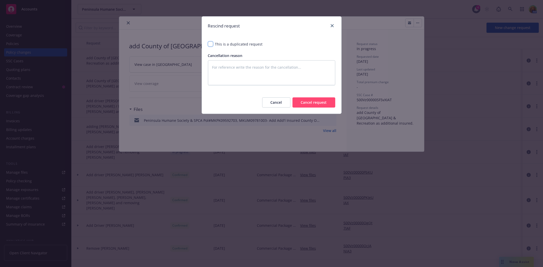
click at [208, 44] on input "checkbox" at bounding box center [210, 43] width 5 height 5
checkbox input "true"
type textarea "x"
click at [320, 103] on button "Cancel request" at bounding box center [313, 102] width 43 height 10
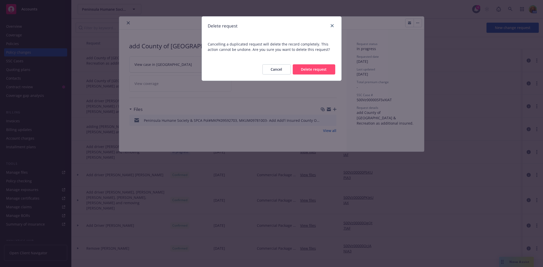
click at [320, 72] on button "Delete request" at bounding box center [314, 69] width 43 height 10
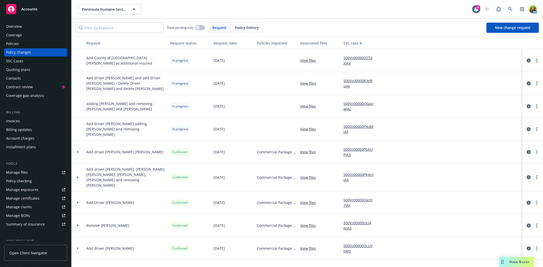
click at [312, 61] on link "View files" at bounding box center [310, 60] width 20 height 5
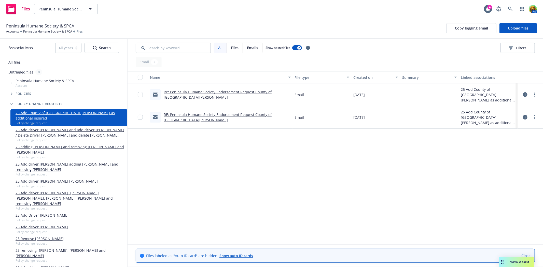
click at [272, 95] on link "Re: Peninsula Humane Society Endorsement Request County of [GEOGRAPHIC_DATA][PE…" at bounding box center [218, 95] width 108 height 10
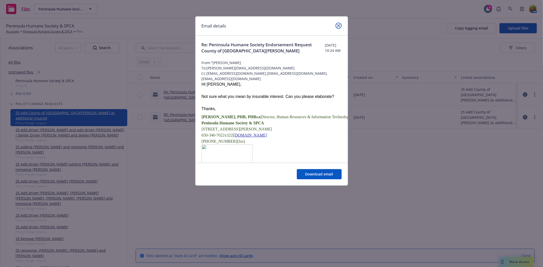
click at [338, 24] on icon "close" at bounding box center [338, 25] width 3 height 3
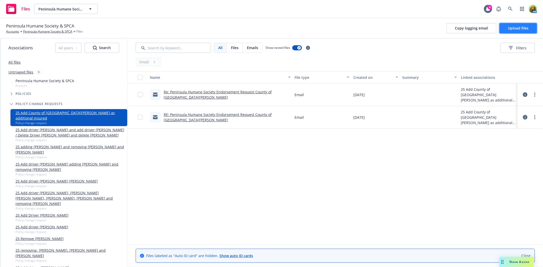
click at [514, 28] on span "Upload files" at bounding box center [518, 28] width 21 height 5
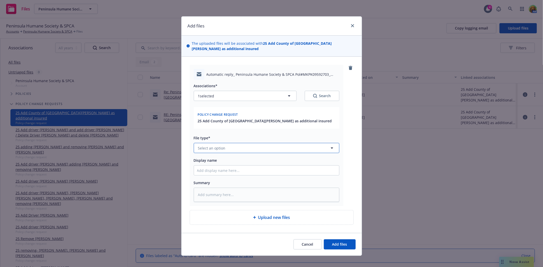
click at [261, 144] on button "Select an option" at bounding box center [267, 148] width 146 height 10
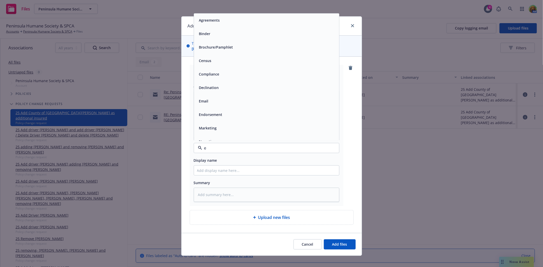
type input "em"
click at [229, 31] on div "Email" at bounding box center [266, 33] width 139 height 7
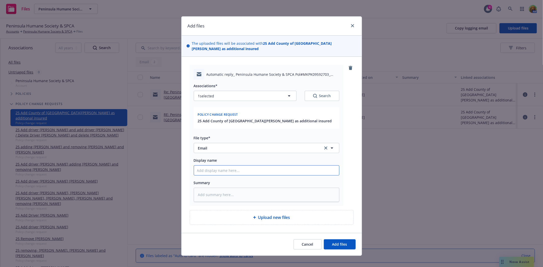
click at [258, 166] on input "Display name" at bounding box center [266, 171] width 145 height 10
type textarea "x"
type input "e"
type textarea "x"
type input "en"
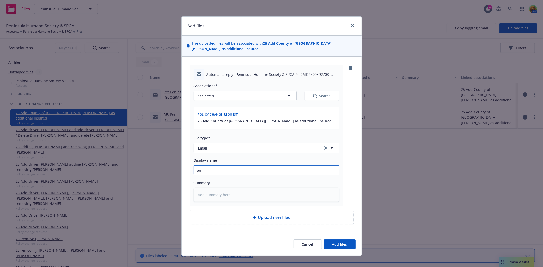
type textarea "x"
type input "end"
type textarea "x"
type input "endo"
type textarea "x"
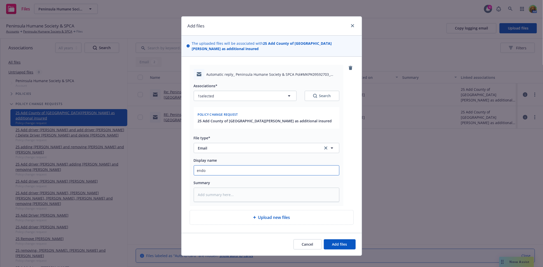
type input "endor"
type textarea "x"
type input "endors"
type textarea "x"
type input "endorse"
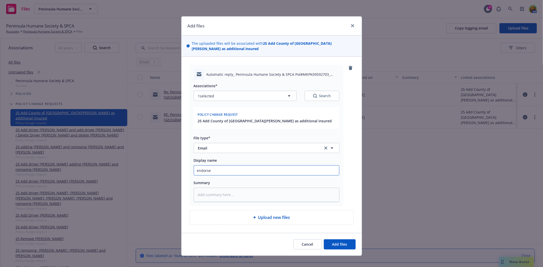
type textarea "x"
type input "endorsem"
type textarea "x"
type input "endorseme"
type textarea "x"
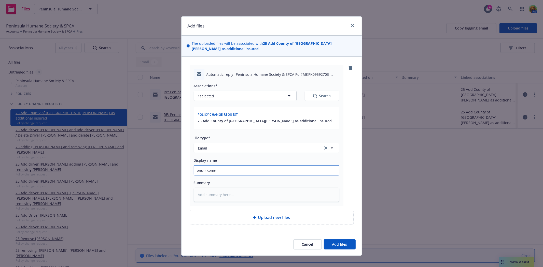
type input "endorsemen"
type textarea "x"
type input "endorsement"
type textarea "x"
type input "endorsement"
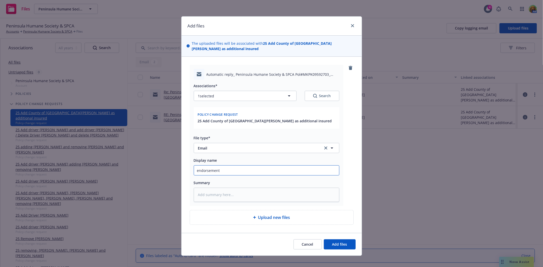
type textarea "x"
type input "endorsement r"
type textarea "x"
type input "endorsement rw"
type textarea "x"
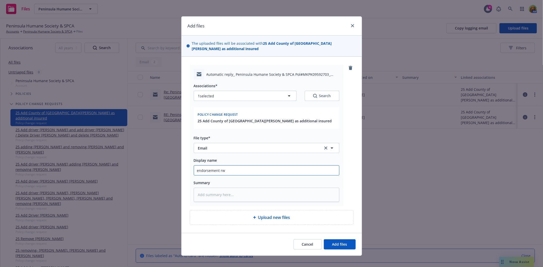
type input "endorsement r"
type textarea "x"
type input "endorsement re"
type textarea "x"
type input "endorsement r"
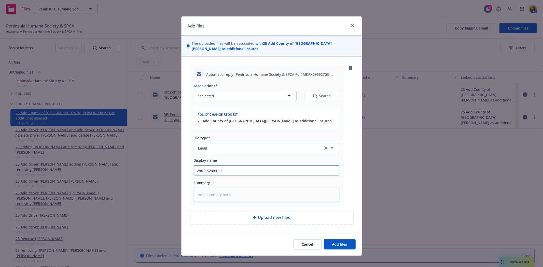
type textarea "x"
type input "endorsement"
type textarea "x"
type input "endorsement c"
type textarea "x"
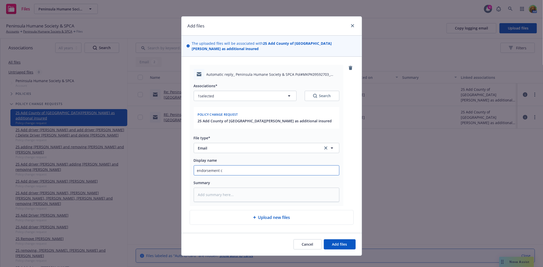
type input "endorsement co"
type textarea "x"
type input "endorsement con"
type textarea "x"
type input "endorsement conf"
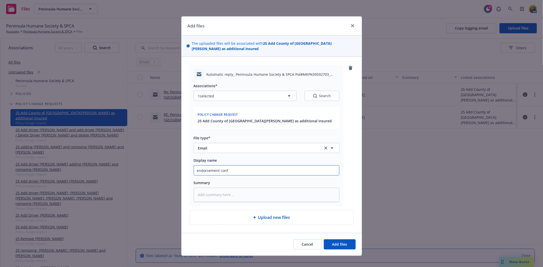
type textarea "x"
type input "endorsement confi"
type textarea "x"
type input "endorsement confirm"
type textarea "x"
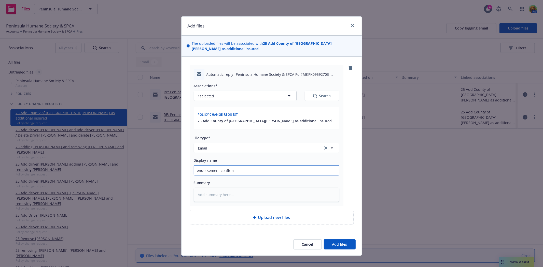
type input "endorsement confirma"
type textarea "x"
type input "endorsement confirmat"
type textarea "x"
type input "endorsement confirmati"
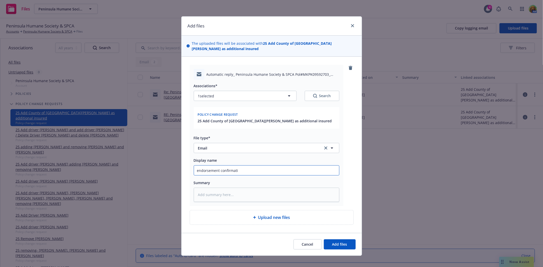
type textarea "x"
type input "endorsement confirmatio"
type textarea "x"
type input "endorsement confirmation"
type textarea "x"
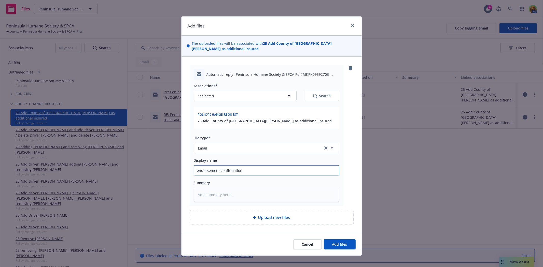
type input "endorsement confirmation"
type textarea "x"
type input "endorsement confirmation f"
type textarea "x"
type input "endorsement confirmation fr"
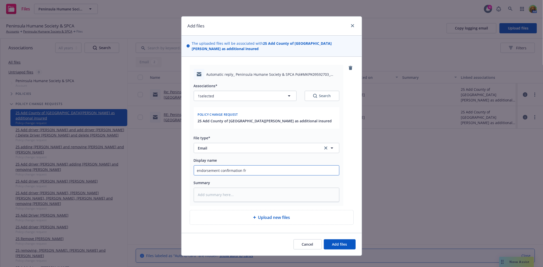
type textarea "x"
type input "endorsement confirmation fro"
type textarea "x"
type input "endorsement confirmation from"
type textarea "x"
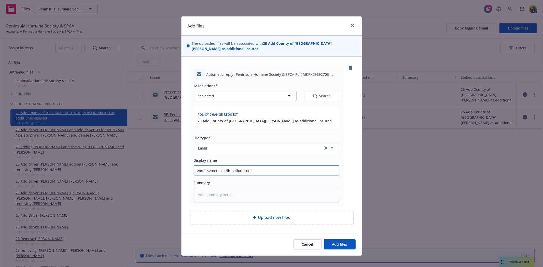
type input "endorsement confirmation from"
type textarea "x"
type input "endorsement confirmation from c"
type textarea "x"
type input "endorsement confirmation from ca"
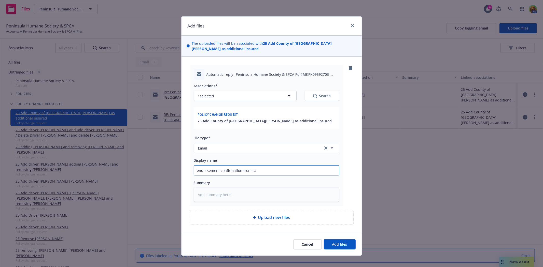
type textarea "x"
type input "endorsement confirmation from car"
type textarea "x"
type input "endorsement confirmation from [PERSON_NAME]"
type textarea "x"
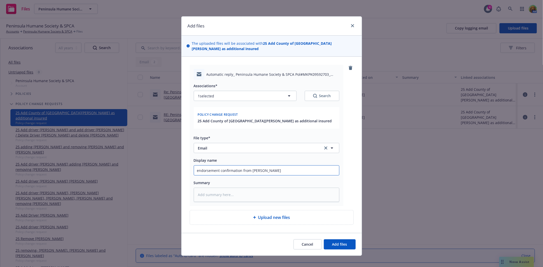
type input "endorsement confirmation from [PERSON_NAME]"
type textarea "x"
type input "endorsement confirmation from carrier"
click at [331, 240] on button "Add files" at bounding box center [340, 245] width 32 height 10
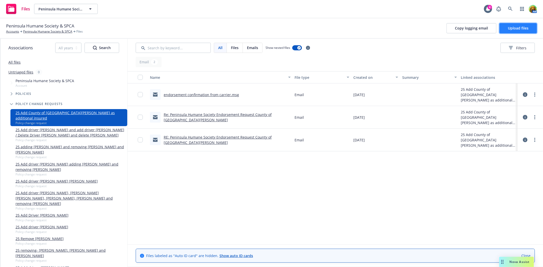
click at [515, 26] on span "Upload files" at bounding box center [518, 28] width 21 height 5
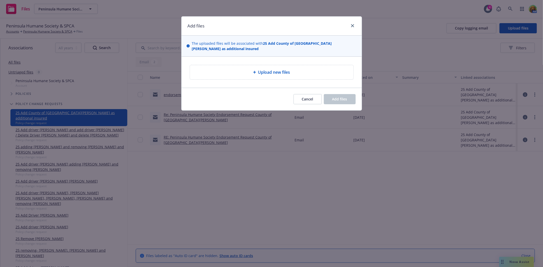
type textarea "x"
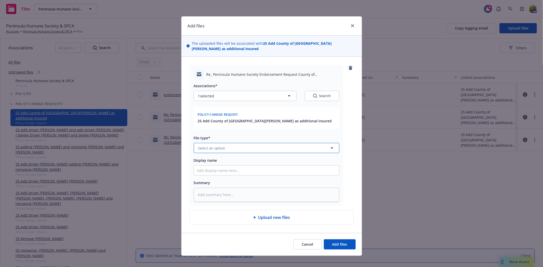
click at [246, 145] on button "Select an option" at bounding box center [267, 148] width 146 height 10
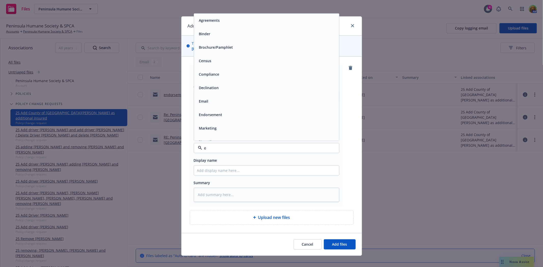
type input "em"
click at [224, 30] on div "Email" at bounding box center [266, 33] width 139 height 7
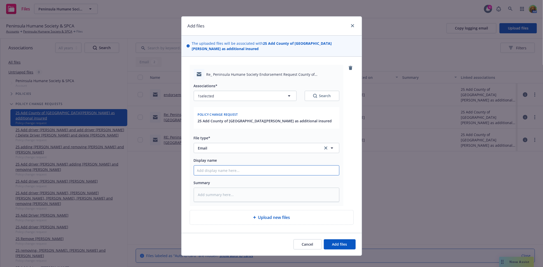
drag, startPoint x: 242, startPoint y: 167, endPoint x: 242, endPoint y: 162, distance: 4.6
click at [242, 167] on input "Display name" at bounding box center [266, 171] width 145 height 10
type textarea "x"
type input "e"
type textarea "x"
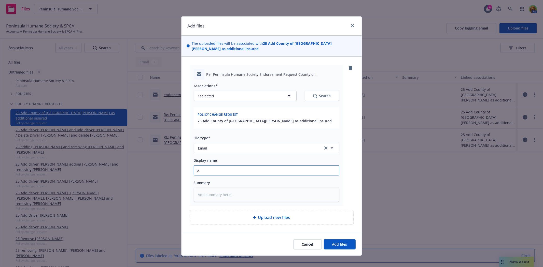
type input "em"
type textarea "x"
type input "ema"
type textarea "x"
type input "emai"
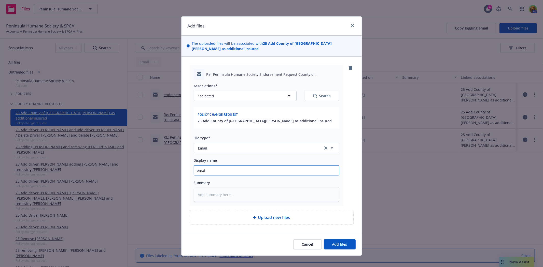
type textarea "x"
type input "email"
type textarea "x"
type input "email"
type textarea "x"
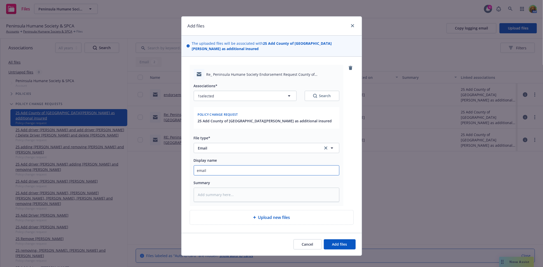
type input "email f"
type textarea "x"
type input "email fr"
type textarea "x"
type input "email fro"
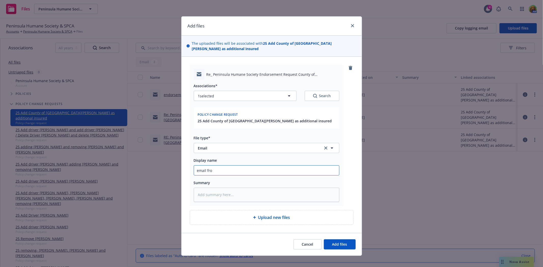
type textarea "x"
type input "email from"
type textarea "x"
type input "email from i"
type textarea "x"
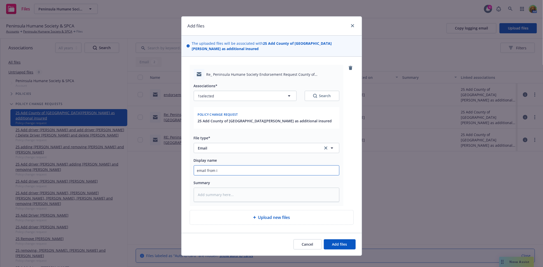
type input "email from in"
type textarea "x"
type input "email from insu"
type textarea "x"
type input "email from insur"
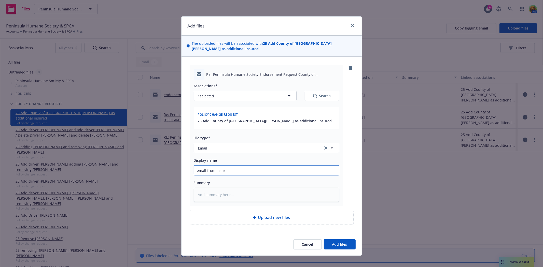
type textarea "x"
type input "email from insure"
type textarea "x"
type input "email from insured"
type textarea "x"
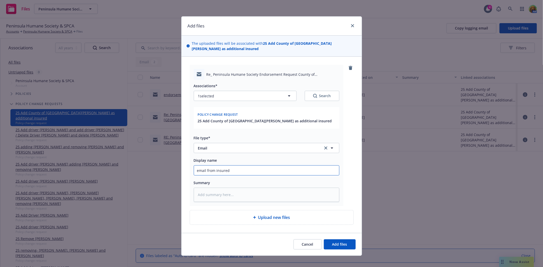
type input "email from insured"
click at [255, 166] on input "email from insured" at bounding box center [266, 171] width 145 height 10
type textarea "x"
type input "email from insured -"
paste input "We currently have a lease (Wildlife Intake Center in [GEOGRAPHIC_DATA][PERSON_N…"
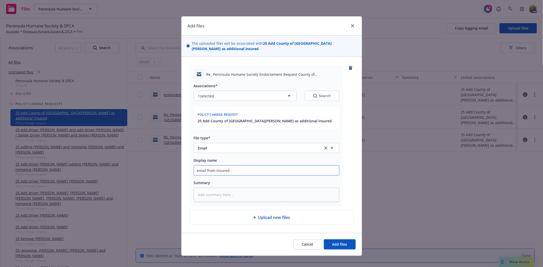
type textarea "x"
type input "email from insured -We currently have a lease (Wildlife Intake Center in [GEOGR…"
click at [342, 242] on span "Add files" at bounding box center [339, 244] width 15 height 5
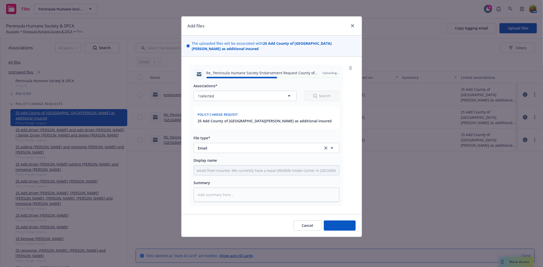
type textarea "x"
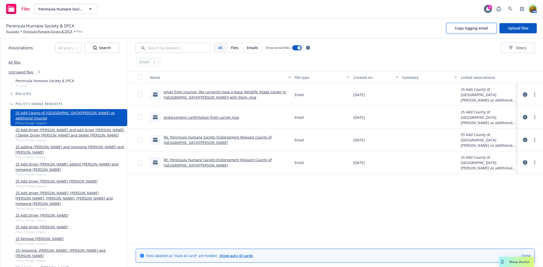
drag, startPoint x: 483, startPoint y: 29, endPoint x: 538, endPoint y: 37, distance: 55.6
click at [484, 29] on span "Copy logging email" at bounding box center [471, 28] width 33 height 5
click at [487, 30] on span "Copy logging email" at bounding box center [471, 28] width 33 height 5
